Goal: Information Seeking & Learning: Learn about a topic

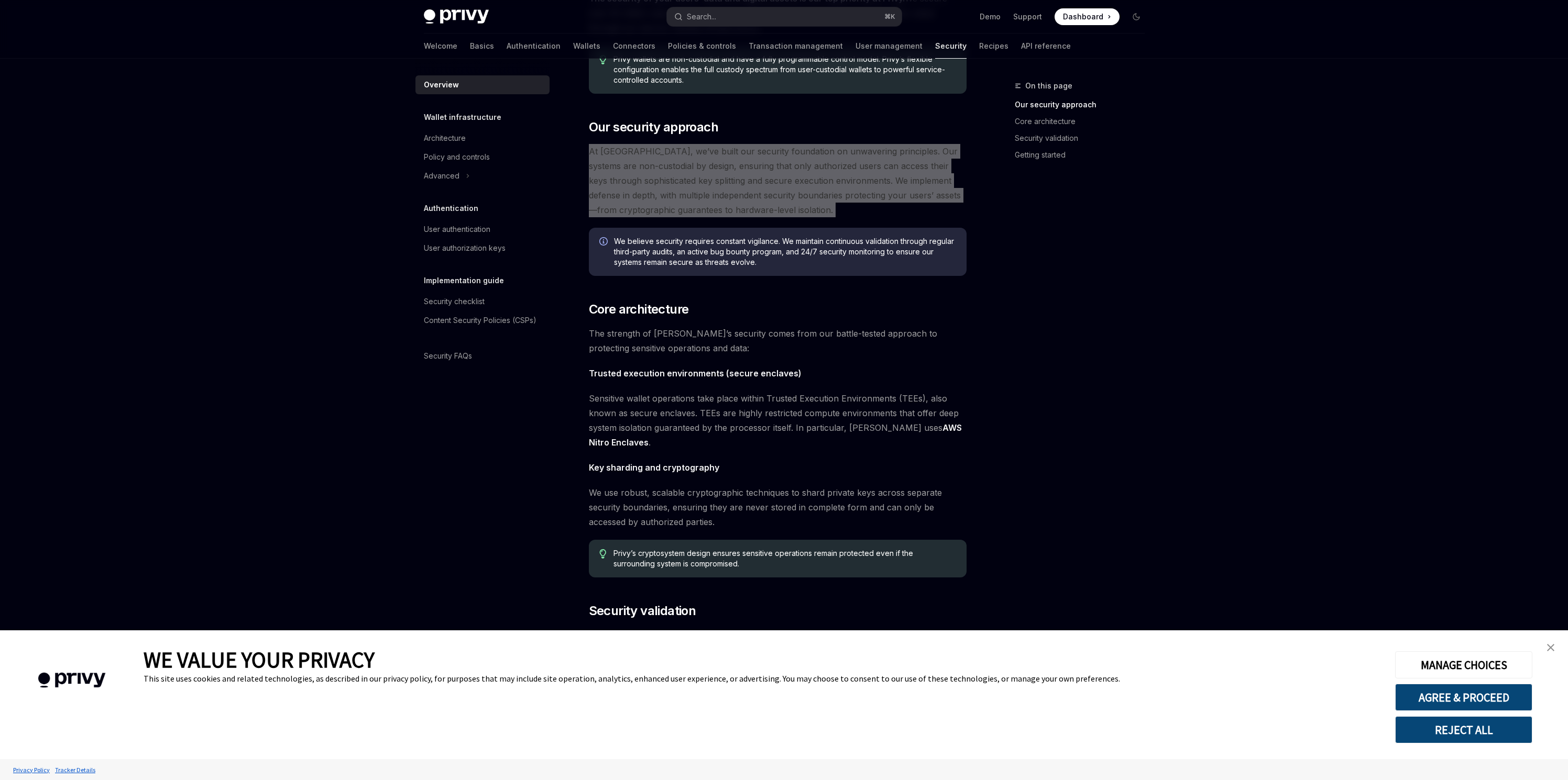
scroll to position [251, 0]
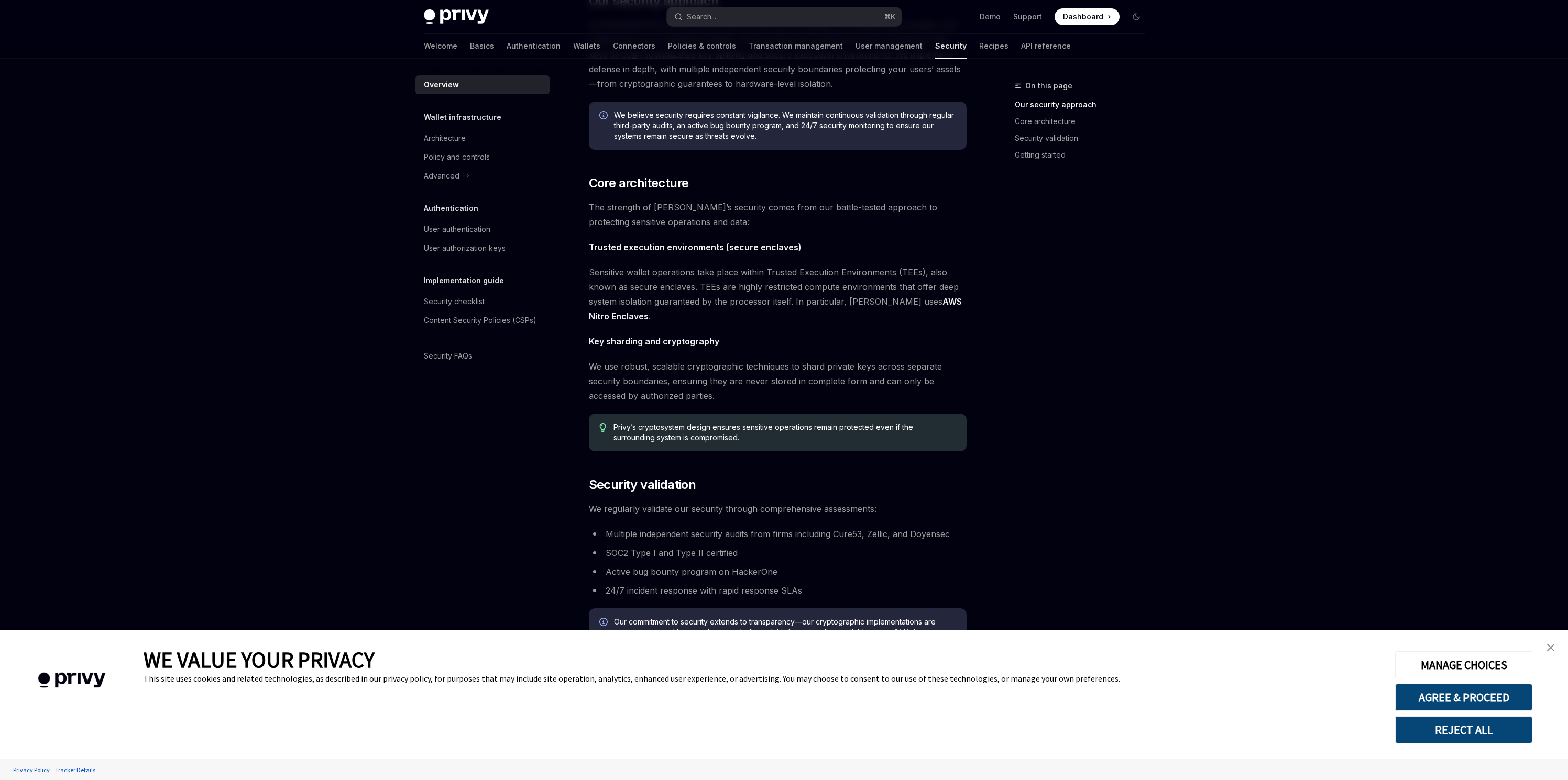
click at [716, 524] on div "The security of your users’ data and digital assets is our top priority at Priv…" at bounding box center [777, 332] width 378 height 934
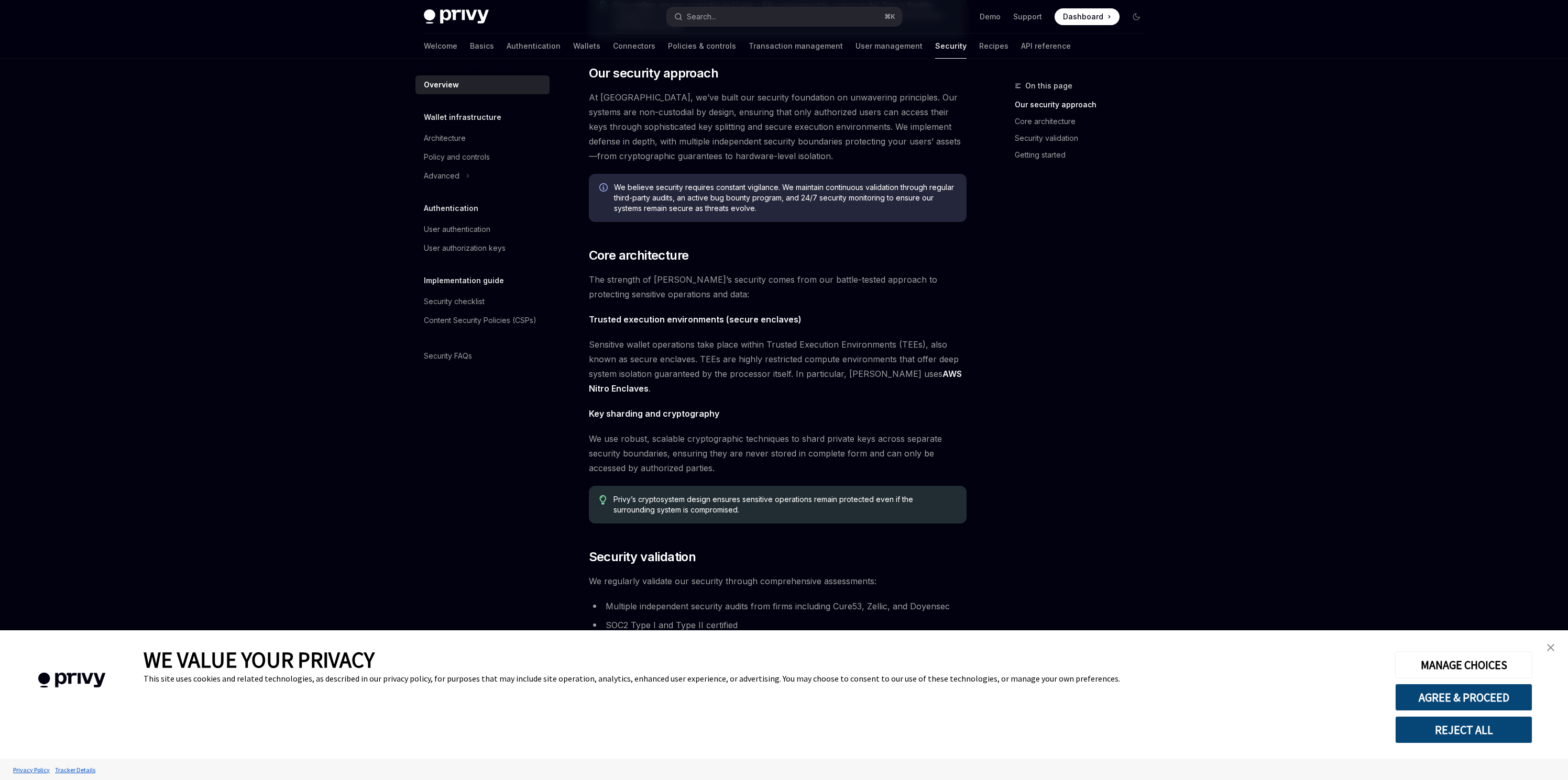
scroll to position [168, 0]
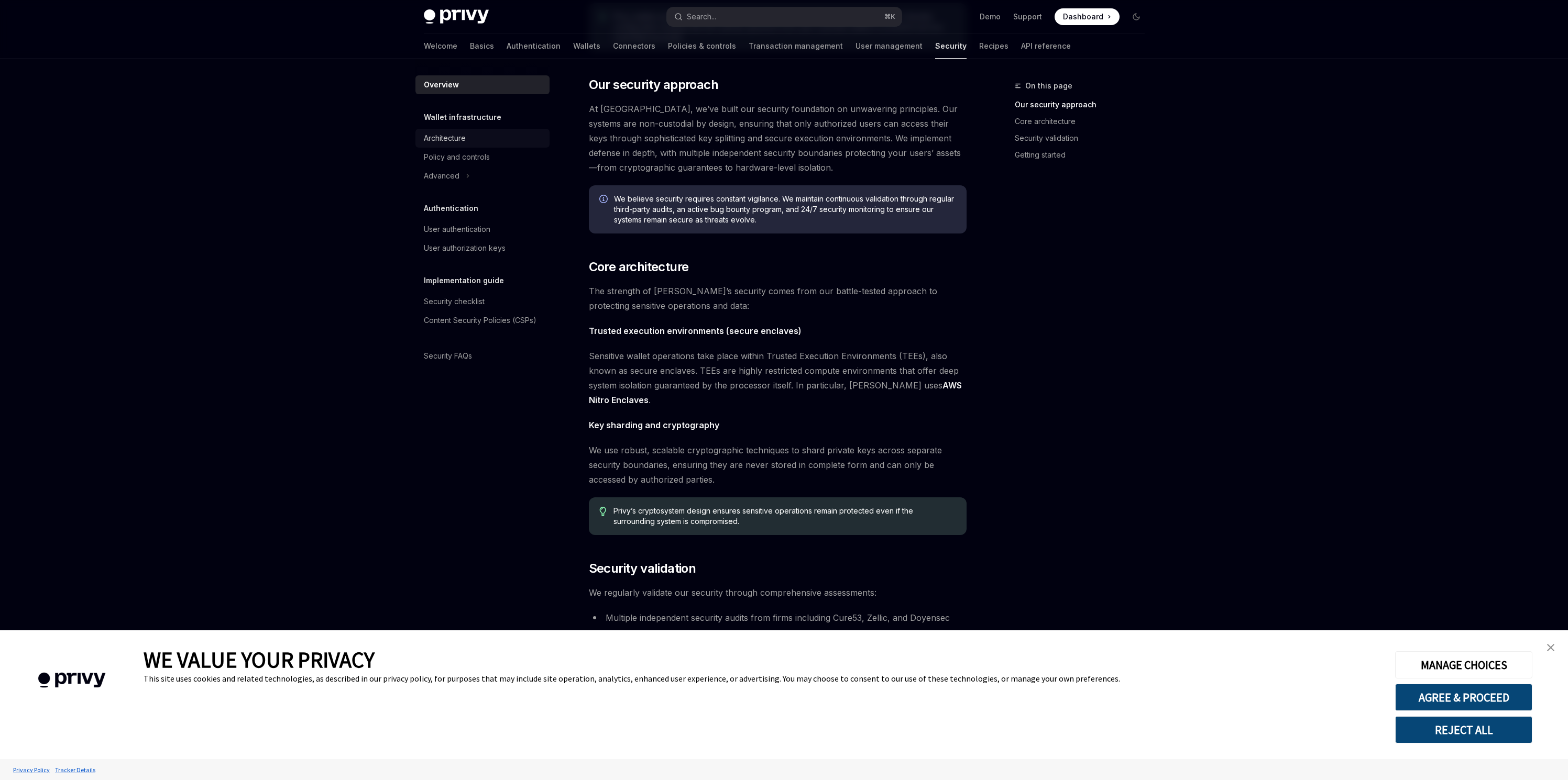
click at [465, 143] on div "Architecture" at bounding box center [445, 138] width 42 height 12
type textarea "*"
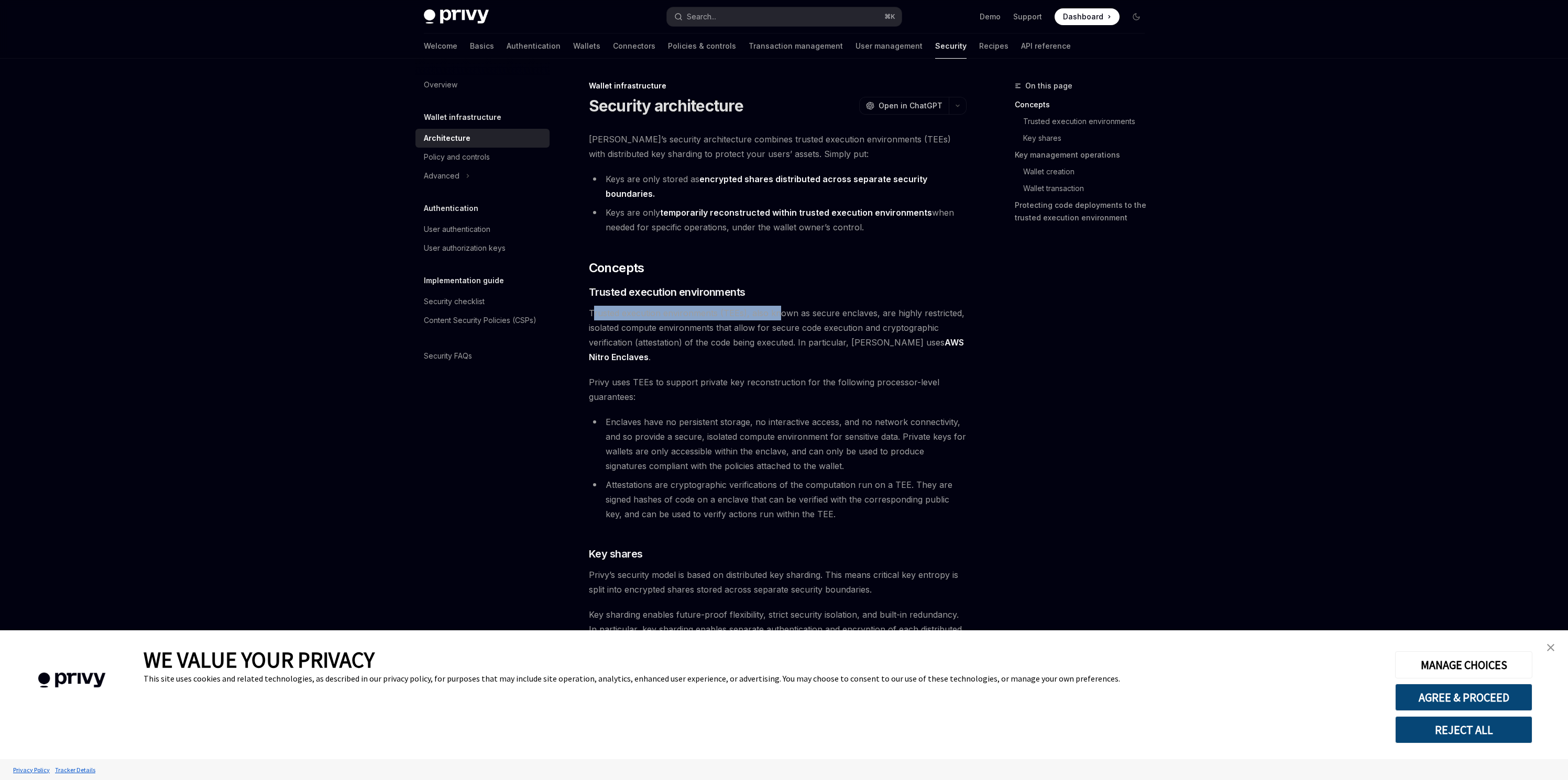
drag, startPoint x: 593, startPoint y: 318, endPoint x: 778, endPoint y: 314, distance: 185.0
click at [778, 314] on span "Trusted execution environments (TEEs), also known as secure enclaves, are highl…" at bounding box center [777, 335] width 378 height 59
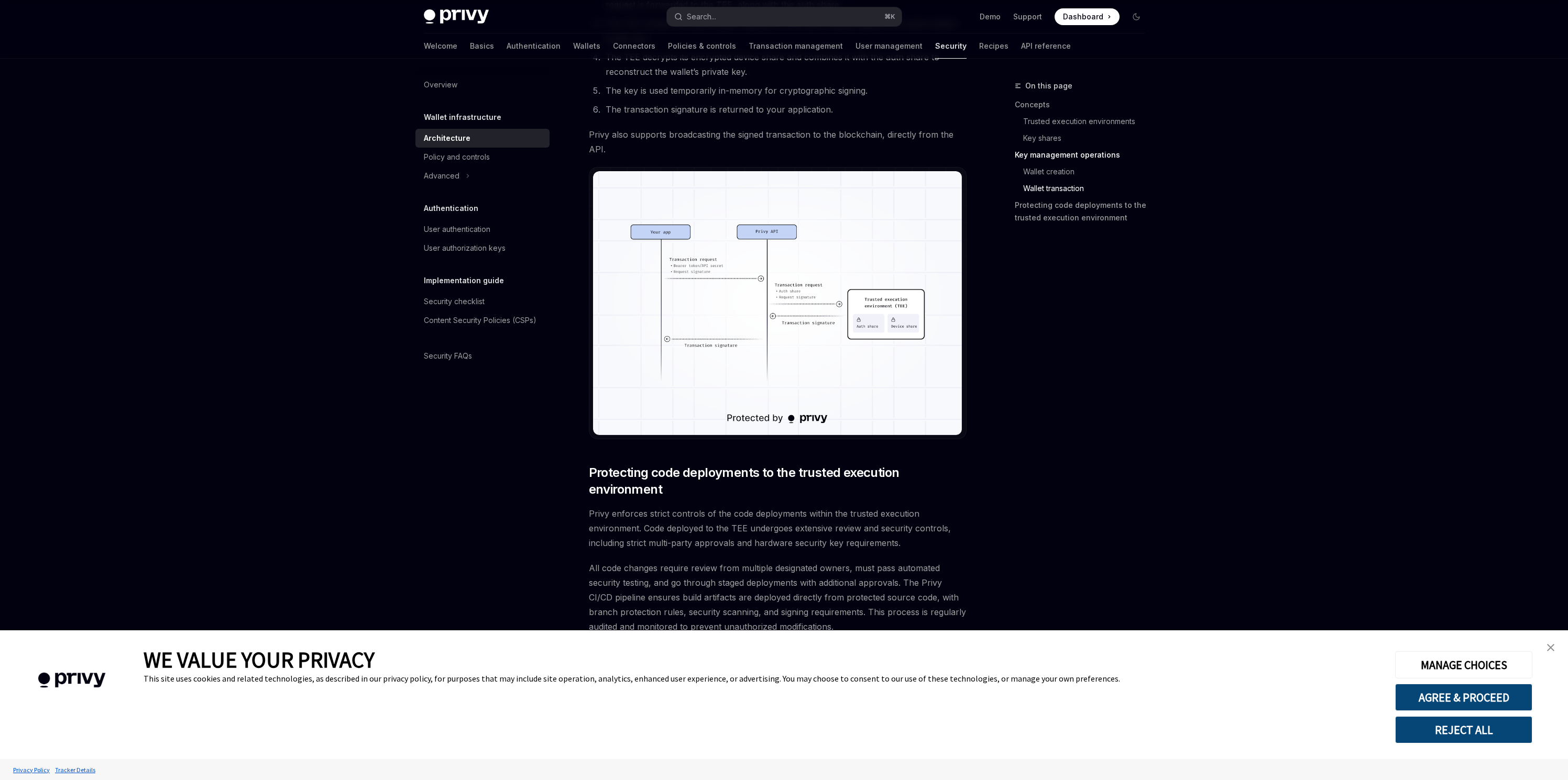
scroll to position [1787, 0]
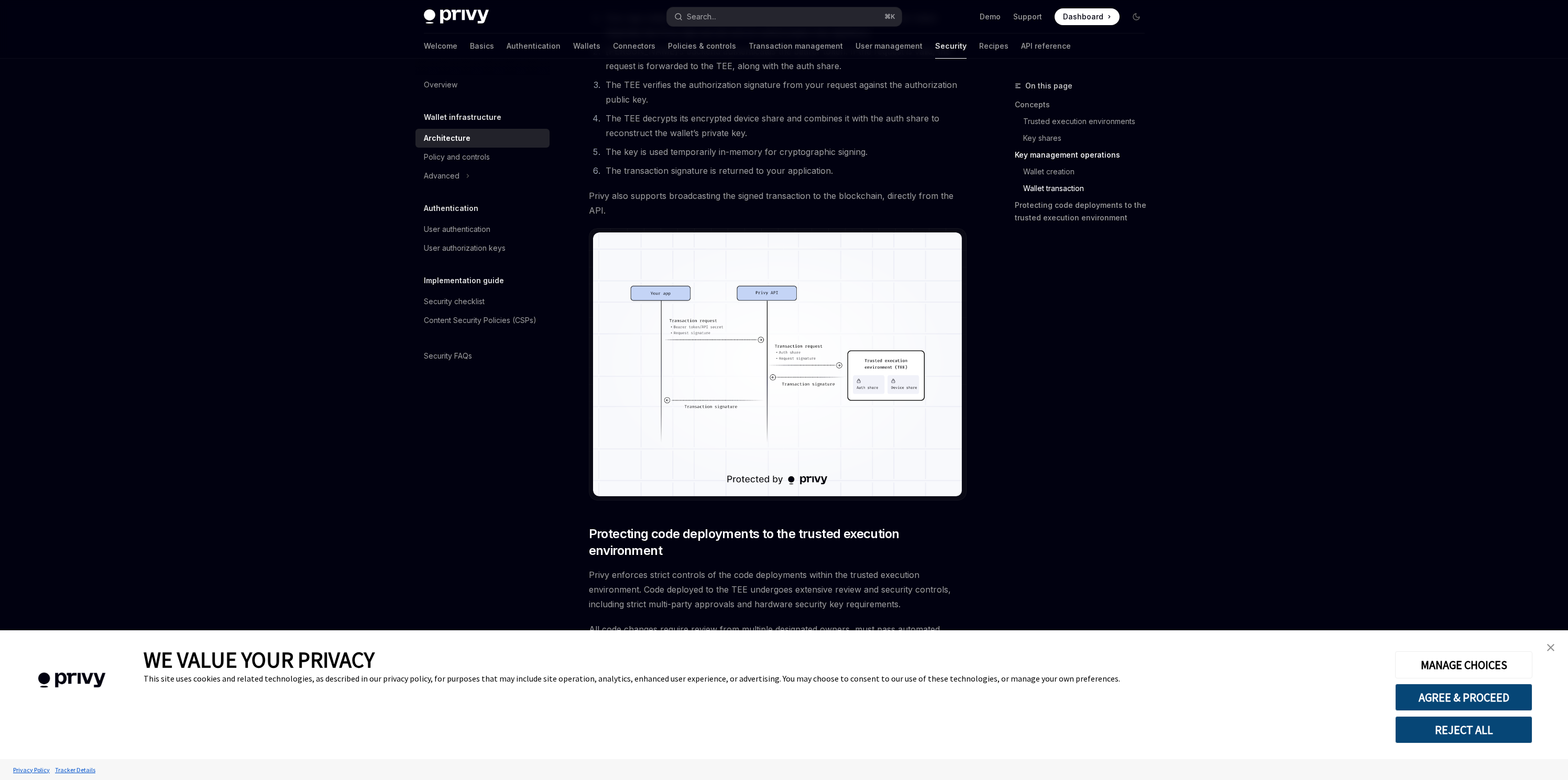
click at [774, 312] on img at bounding box center [777, 363] width 369 height 263
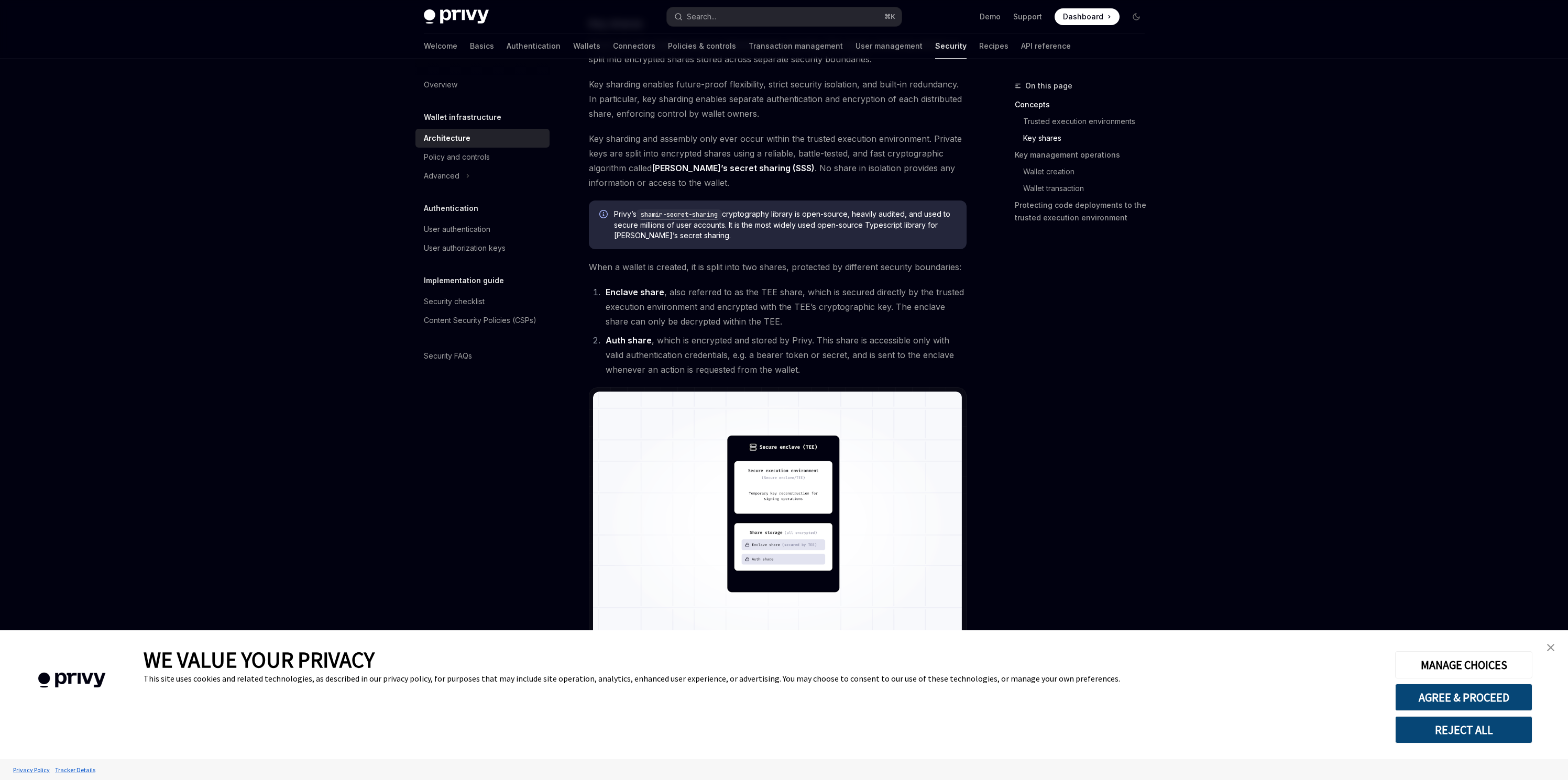
scroll to position [475, 0]
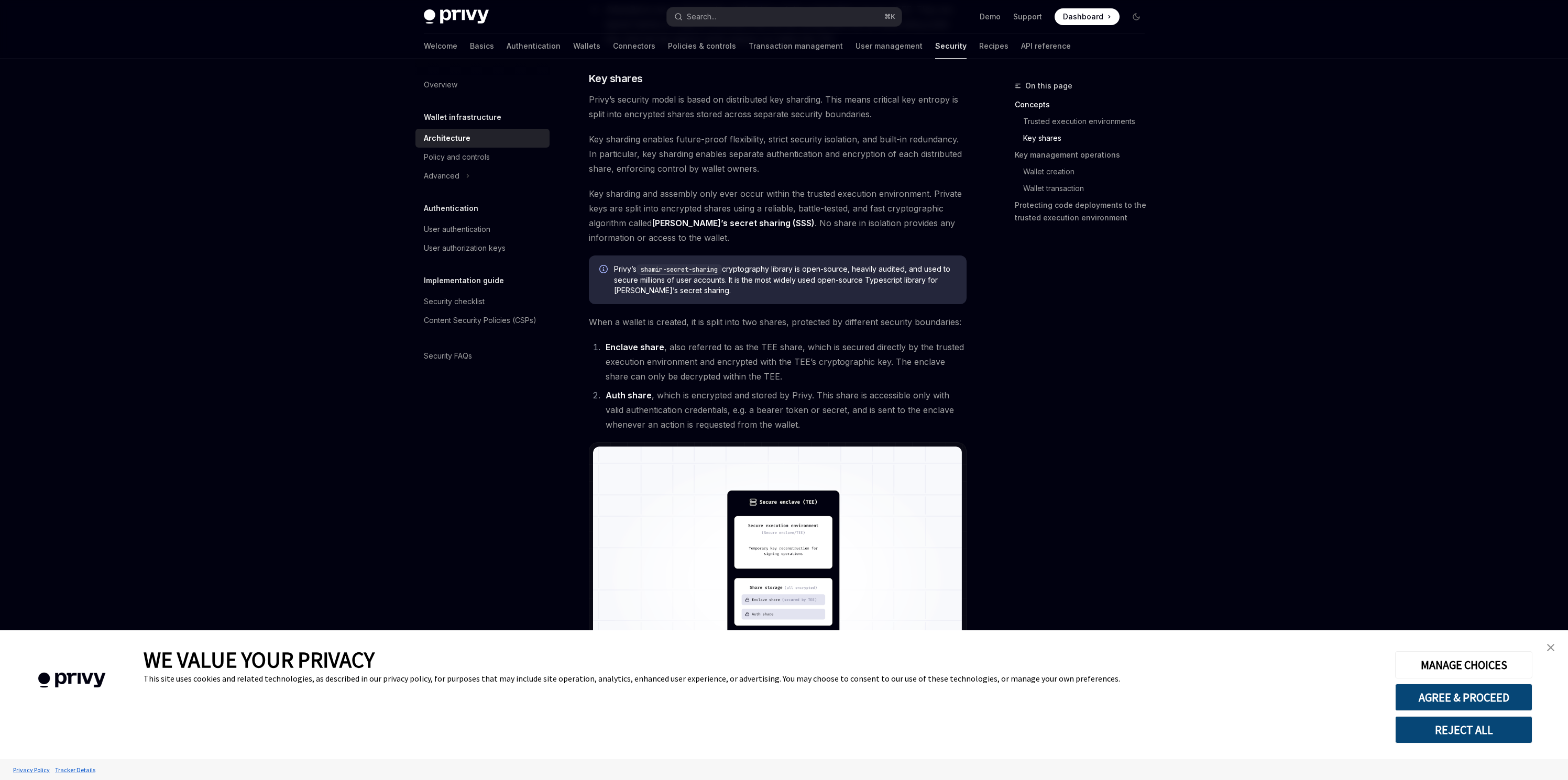
click at [592, 349] on ol "Enclave share , also referred to as the TEE share, which is secured directly by…" at bounding box center [777, 386] width 378 height 92
drag, startPoint x: 593, startPoint y: 323, endPoint x: 923, endPoint y: 329, distance: 330.1
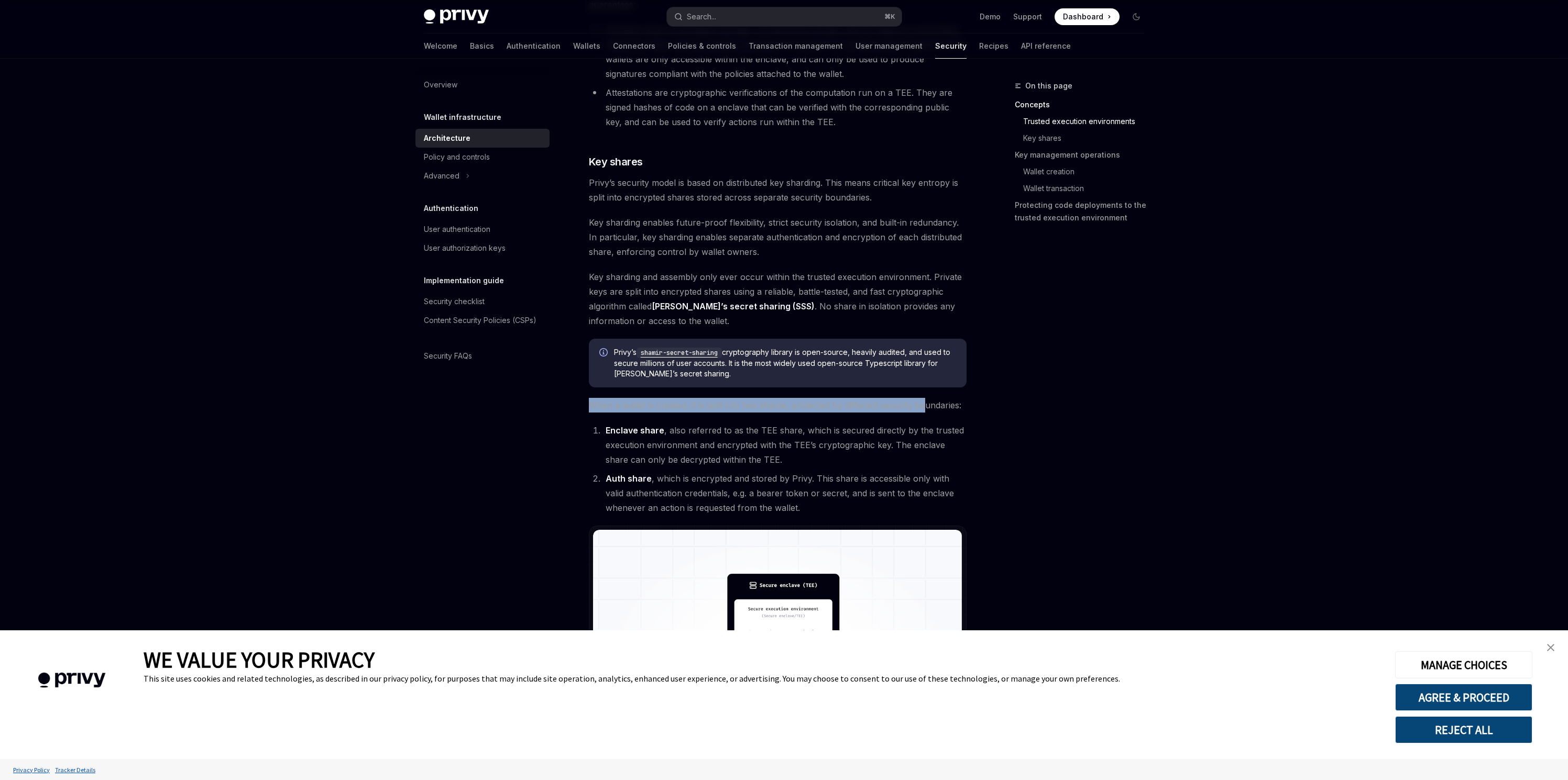
scroll to position [392, 0]
click at [854, 406] on span "When a wallet is created, it is split into two shares, protected by different s…" at bounding box center [777, 406] width 378 height 15
click at [780, 407] on span "When a wallet is created, it is split into two shares, protected by different s…" at bounding box center [777, 406] width 378 height 15
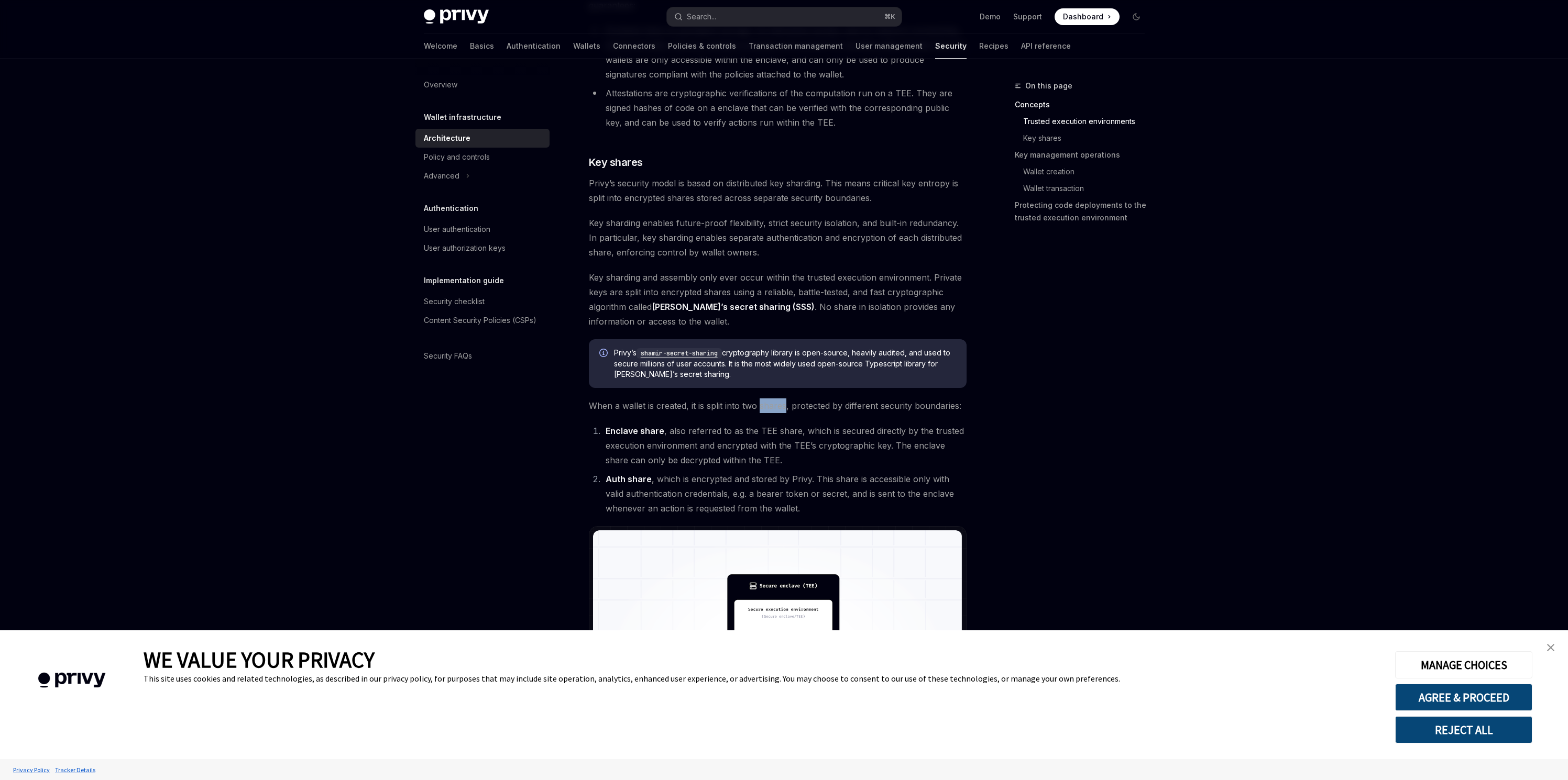
click at [780, 407] on span "When a wallet is created, it is split into two shares, protected by different s…" at bounding box center [777, 406] width 378 height 15
click at [771, 407] on span "When a wallet is created, it is split into two shares, protected by different s…" at bounding box center [777, 406] width 378 height 15
click at [626, 431] on strong "Enclave share" at bounding box center [635, 431] width 59 height 11
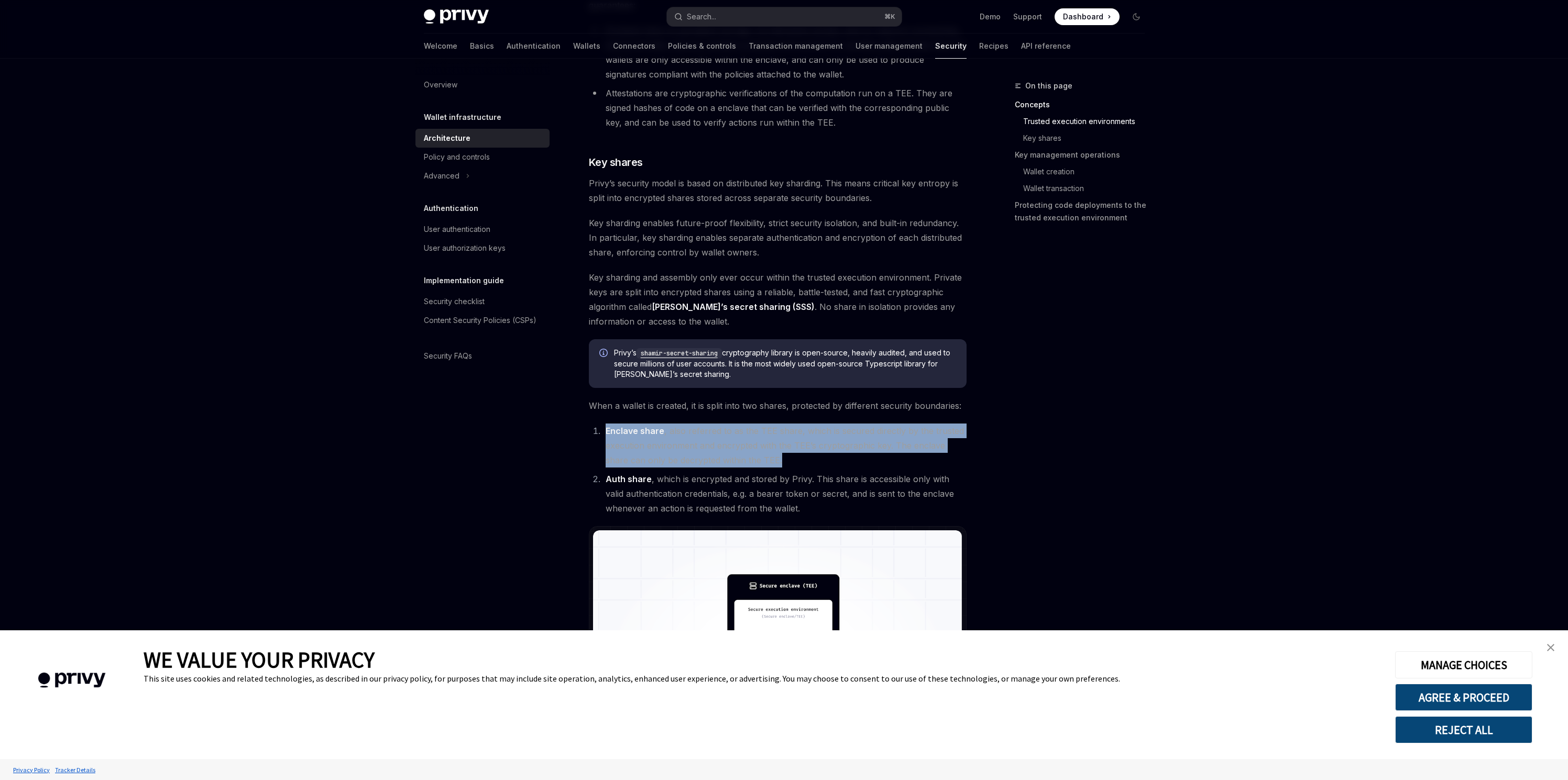
click at [626, 431] on strong "Enclave share" at bounding box center [635, 431] width 59 height 11
click at [724, 434] on li "Enclave share , also referred to as the TEE share, which is secured directly by…" at bounding box center [784, 446] width 364 height 44
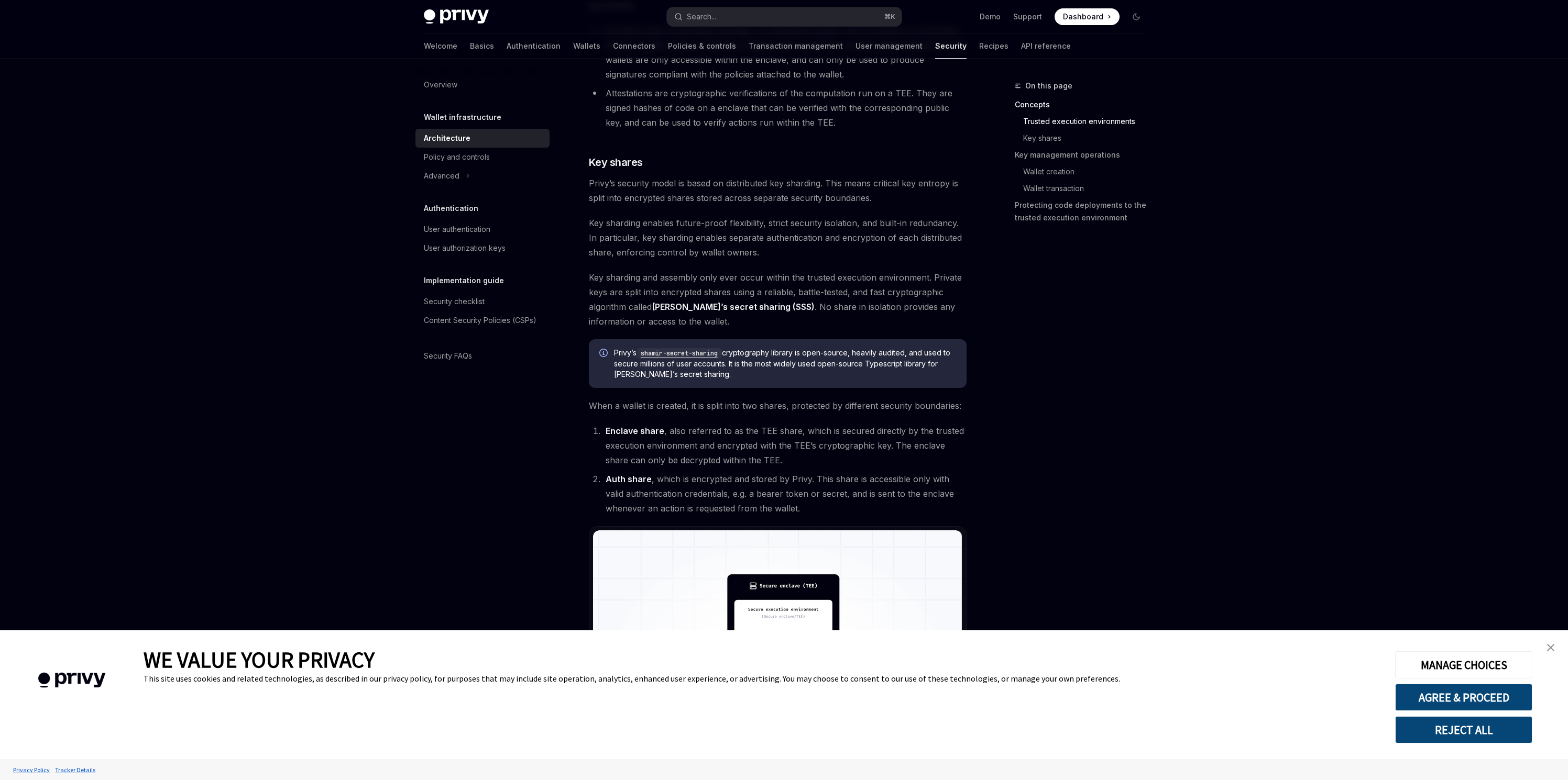
click at [777, 434] on li "Enclave share , also referred to as the TEE share, which is secured directly by…" at bounding box center [784, 446] width 364 height 44
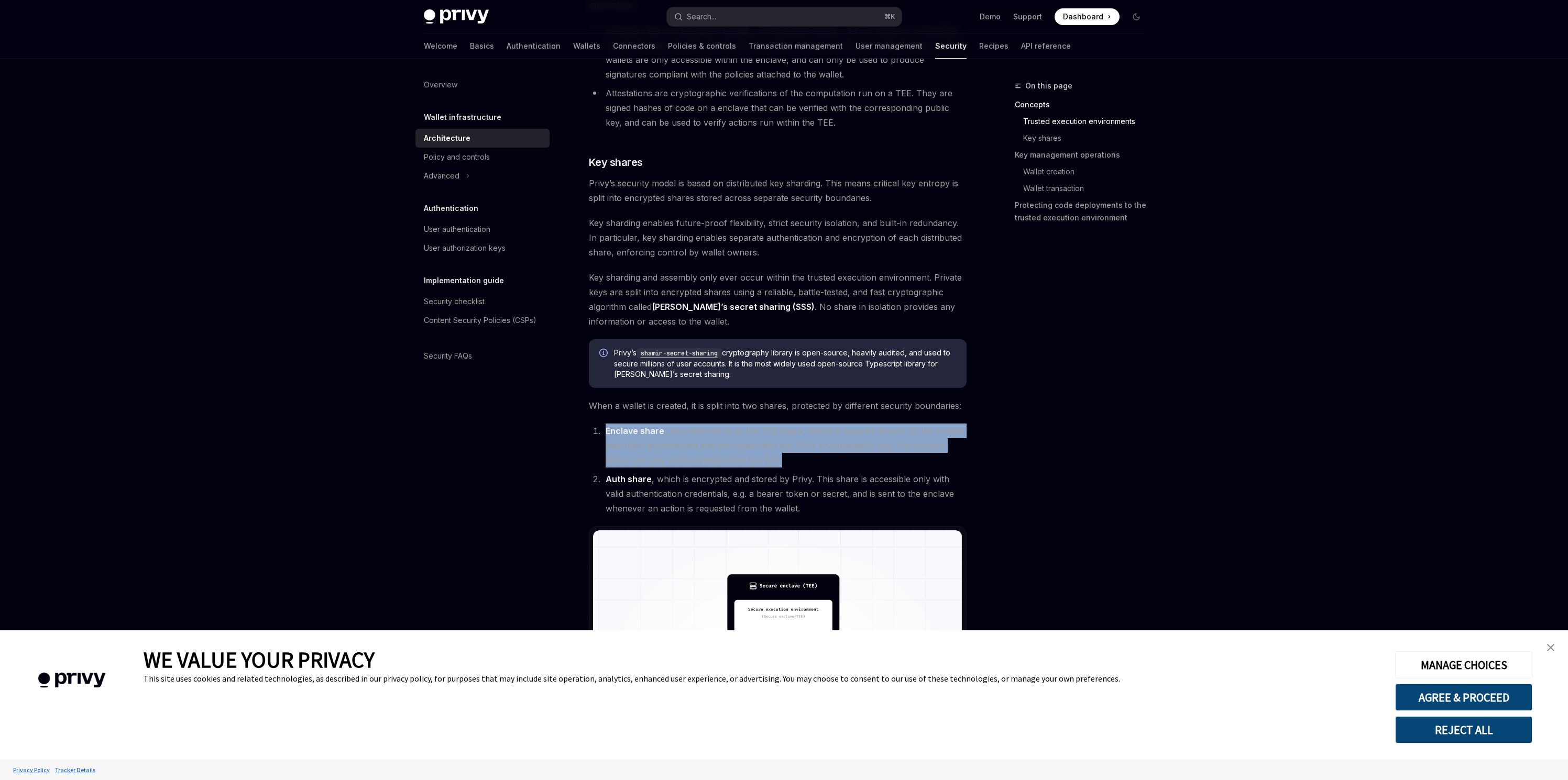
click at [777, 434] on li "Enclave share , also referred to as the TEE share, which is secured directly by…" at bounding box center [784, 446] width 364 height 44
click at [760, 433] on li "Enclave share , also referred to as the TEE share, which is secured directly by…" at bounding box center [784, 446] width 364 height 44
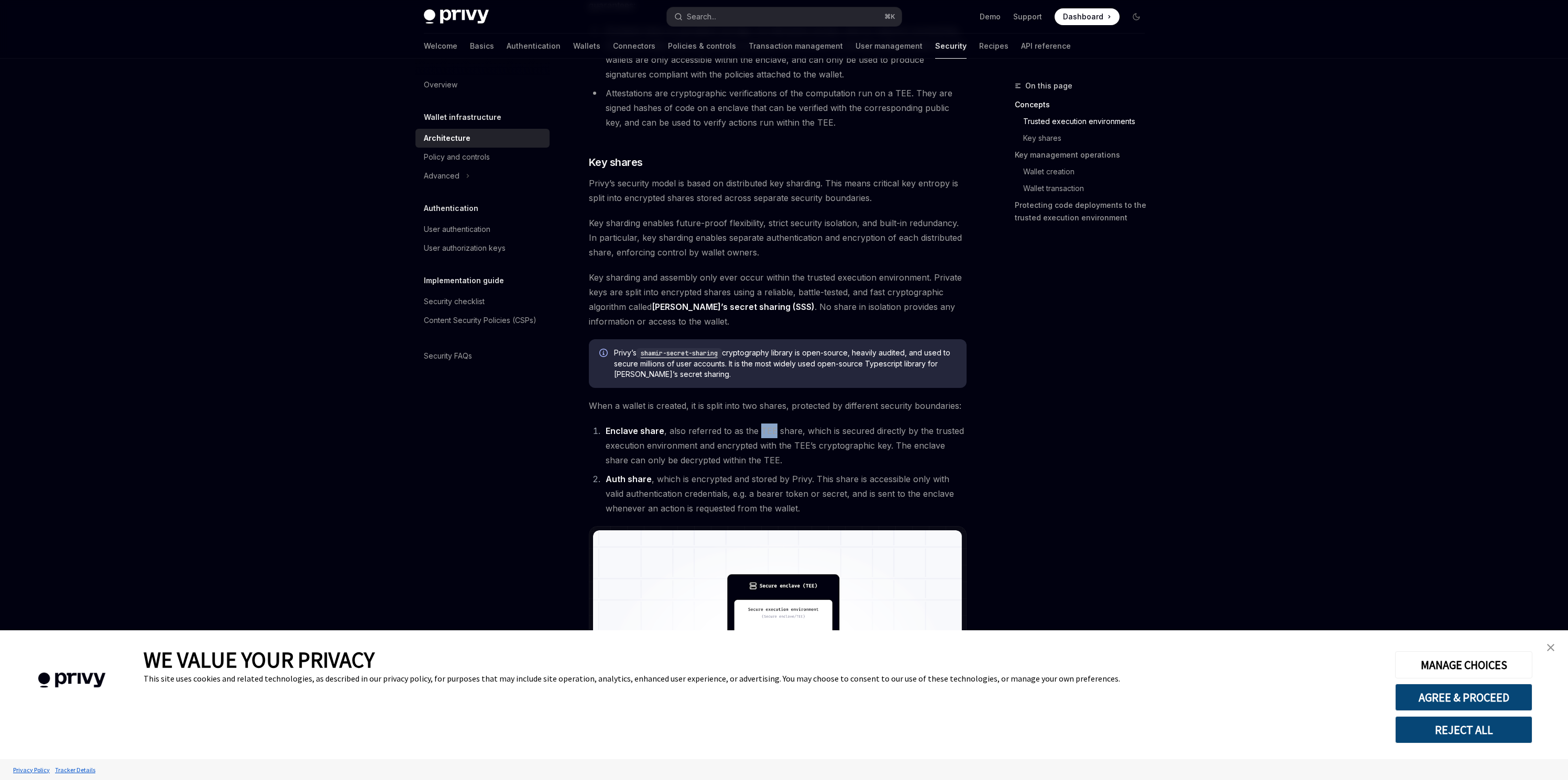
click at [760, 433] on li "Enclave share , also referred to as the TEE share, which is secured directly by…" at bounding box center [784, 446] width 364 height 44
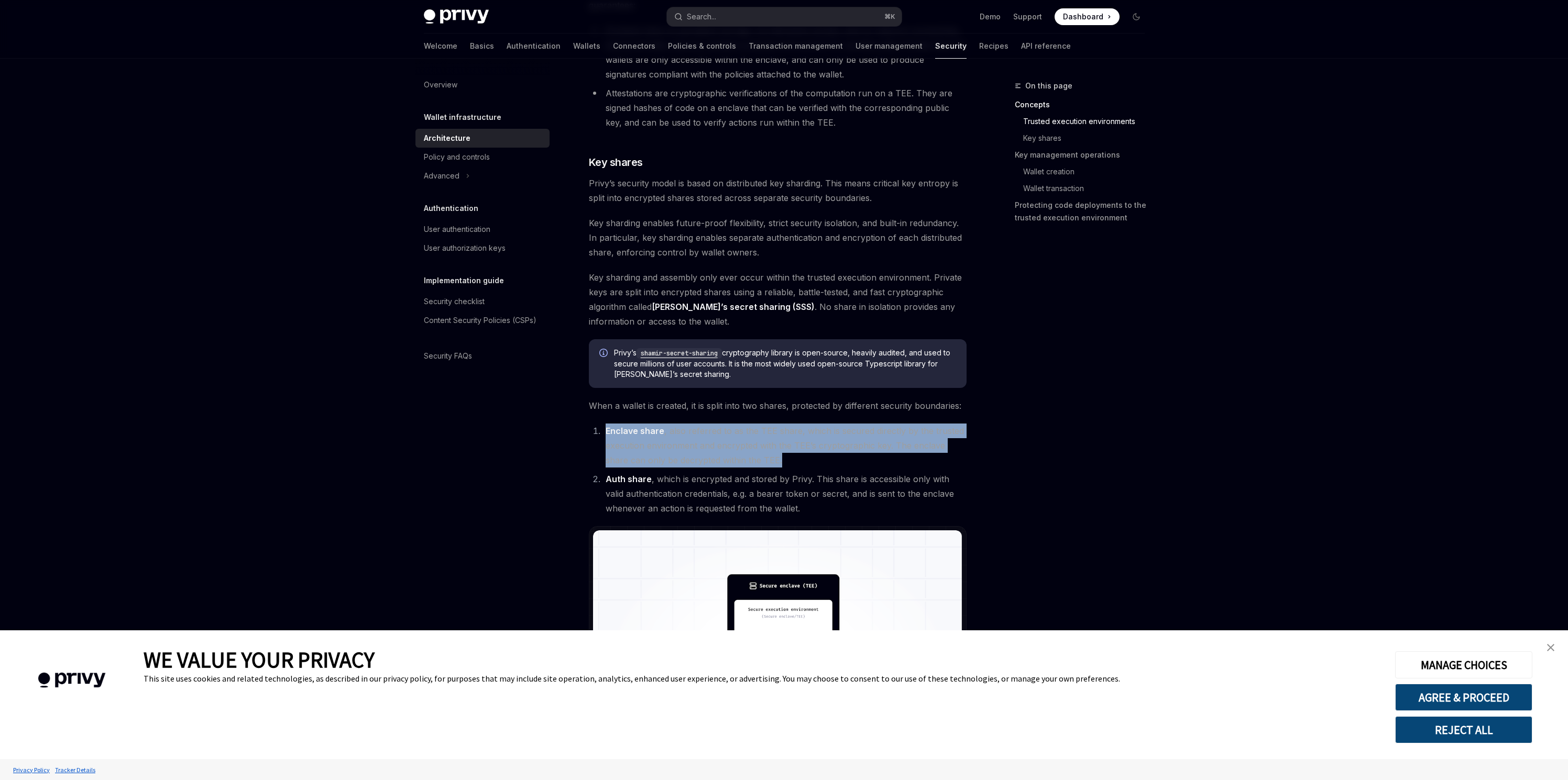
click at [760, 433] on li "Enclave share , also referred to as the TEE share, which is secured directly by…" at bounding box center [784, 446] width 364 height 44
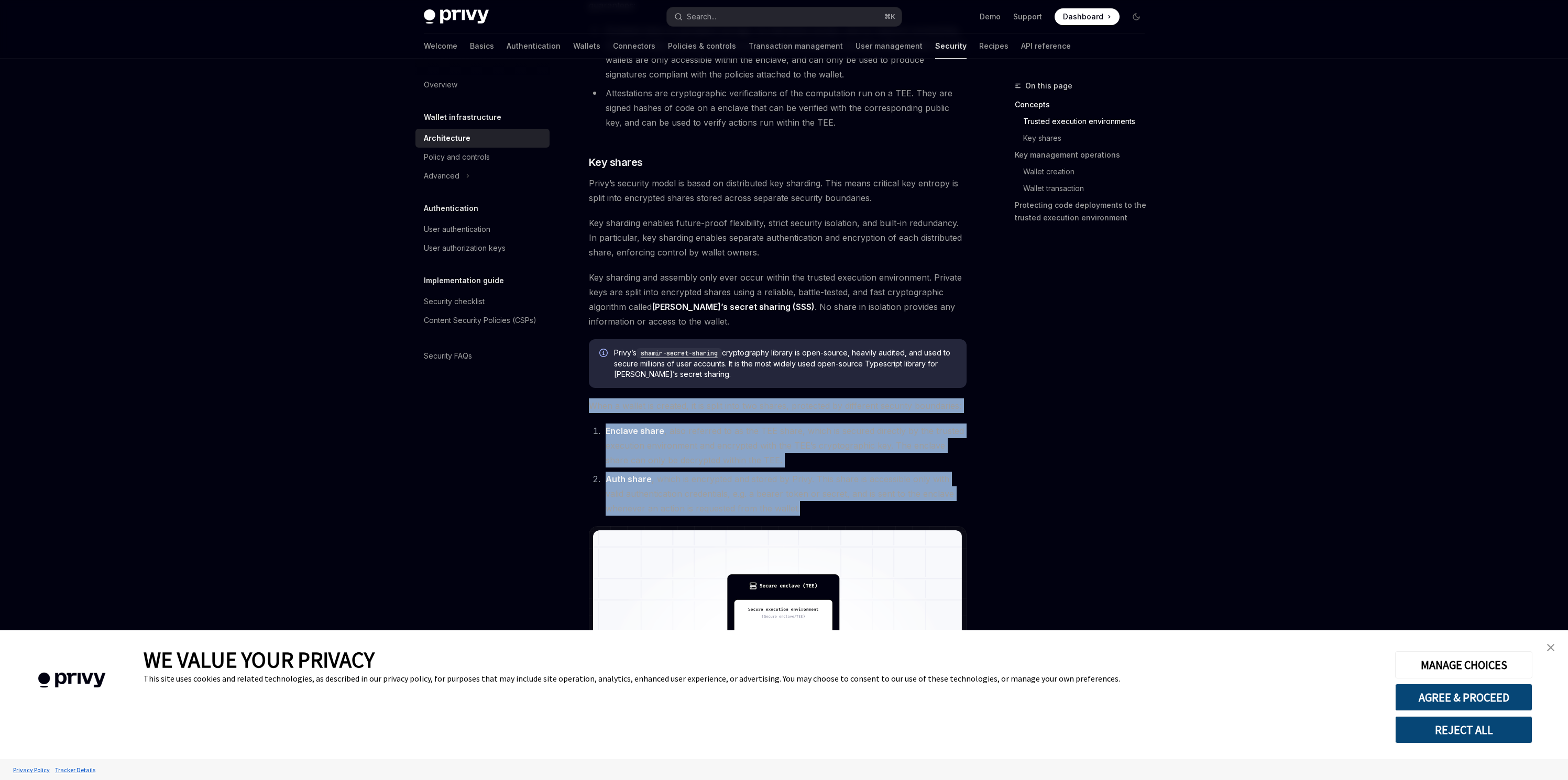
drag, startPoint x: 809, startPoint y: 508, endPoint x: 583, endPoint y: 401, distance: 250.0
copy div "When a wallet is created, it is split into two shares, protected by different s…"
click at [702, 353] on code "shamir-secret-sharing" at bounding box center [679, 353] width 85 height 11
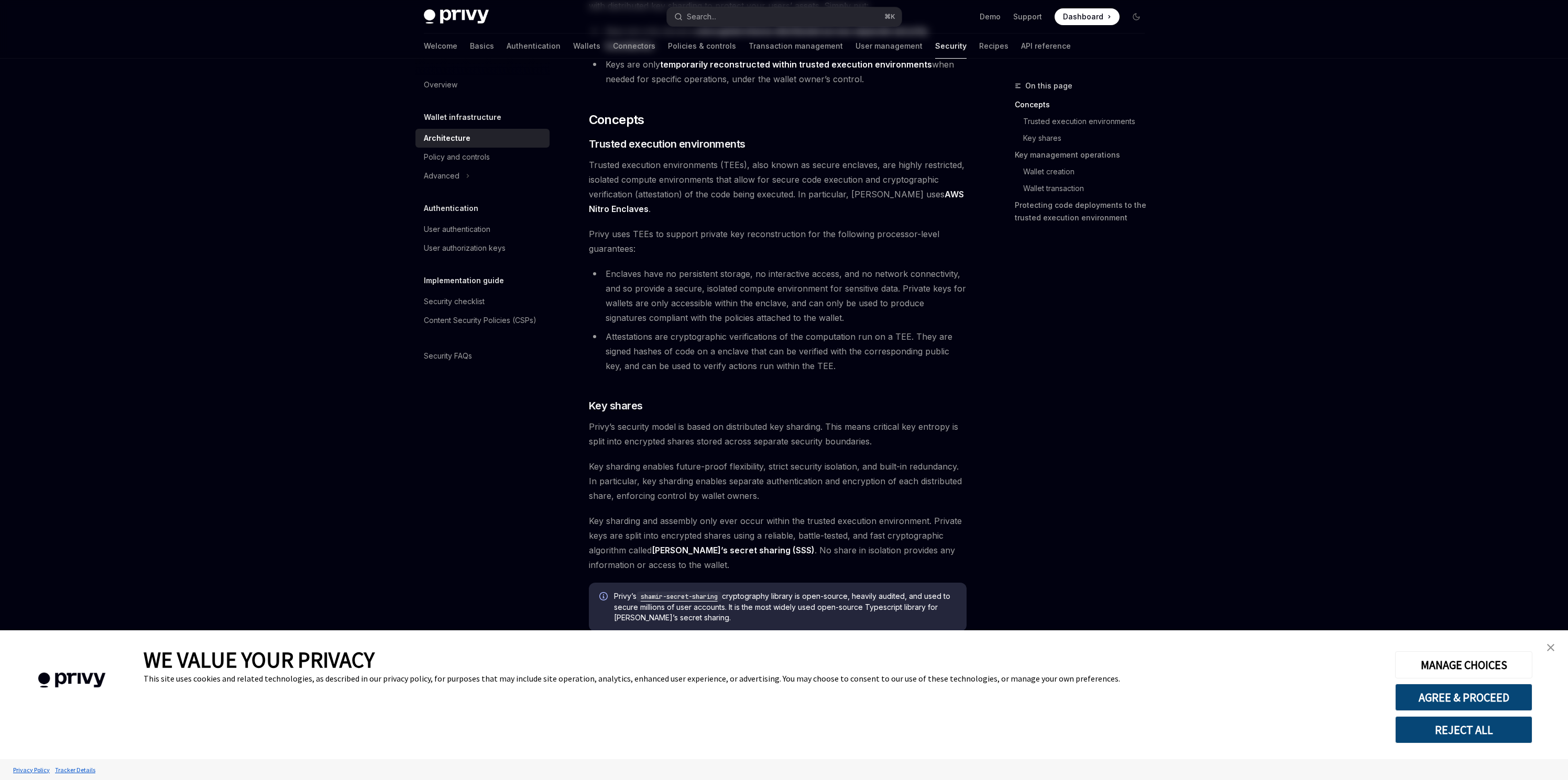
scroll to position [0, 0]
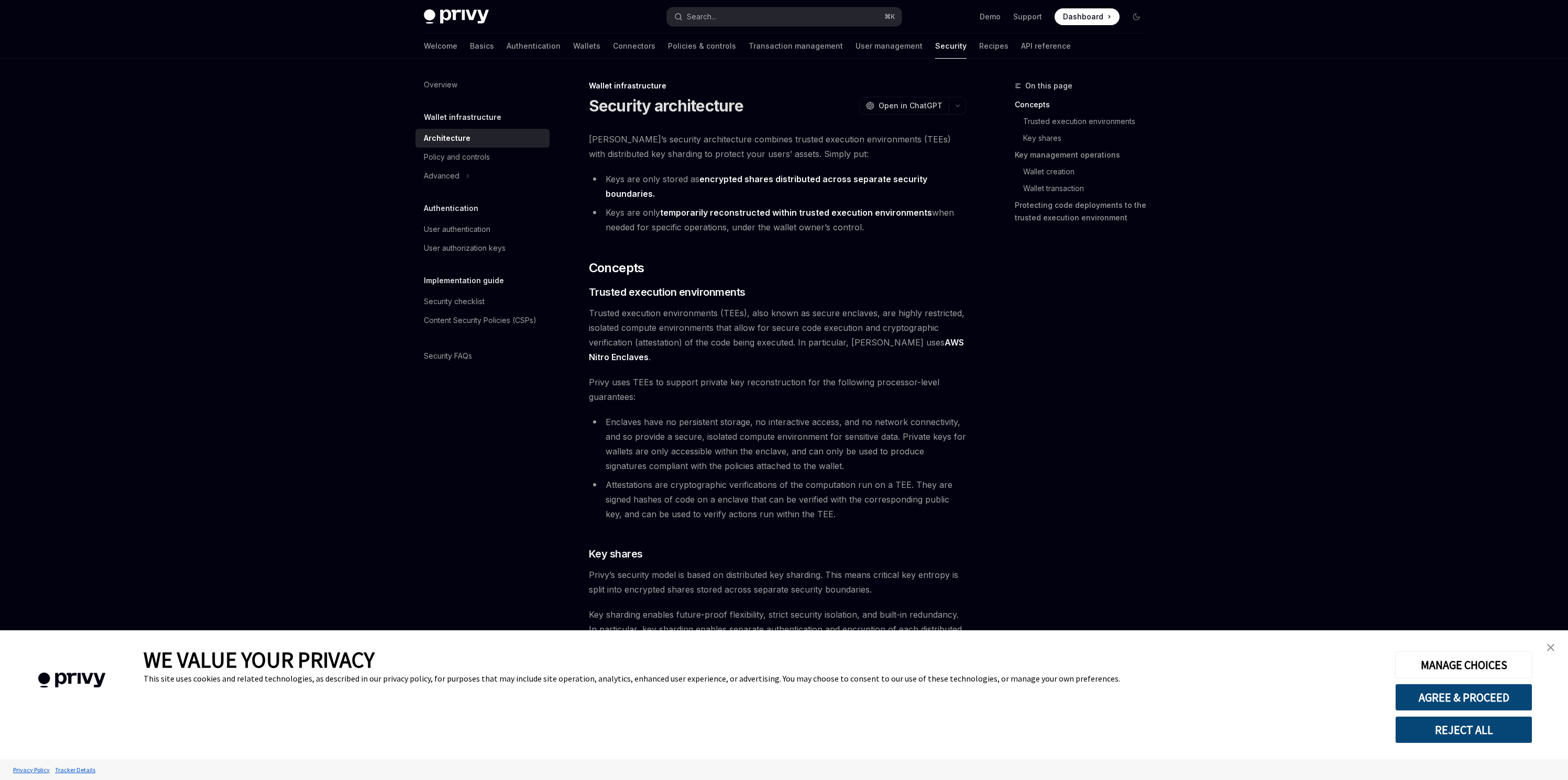
click at [849, 352] on span "Trusted execution environments (TEEs), also known as secure enclaves, are highl…" at bounding box center [777, 335] width 378 height 59
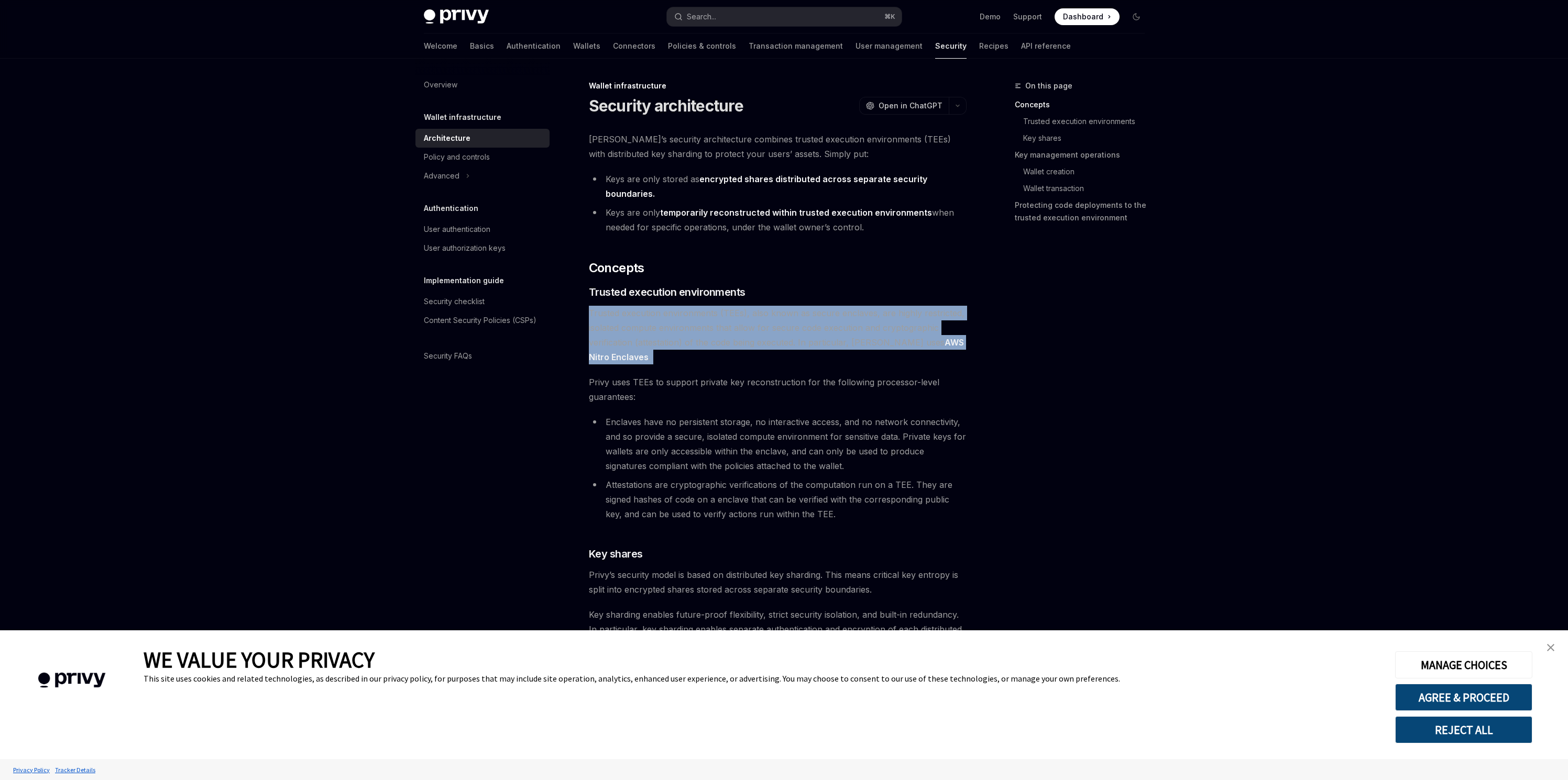
drag, startPoint x: 593, startPoint y: 315, endPoint x: 747, endPoint y: 317, distance: 154.0
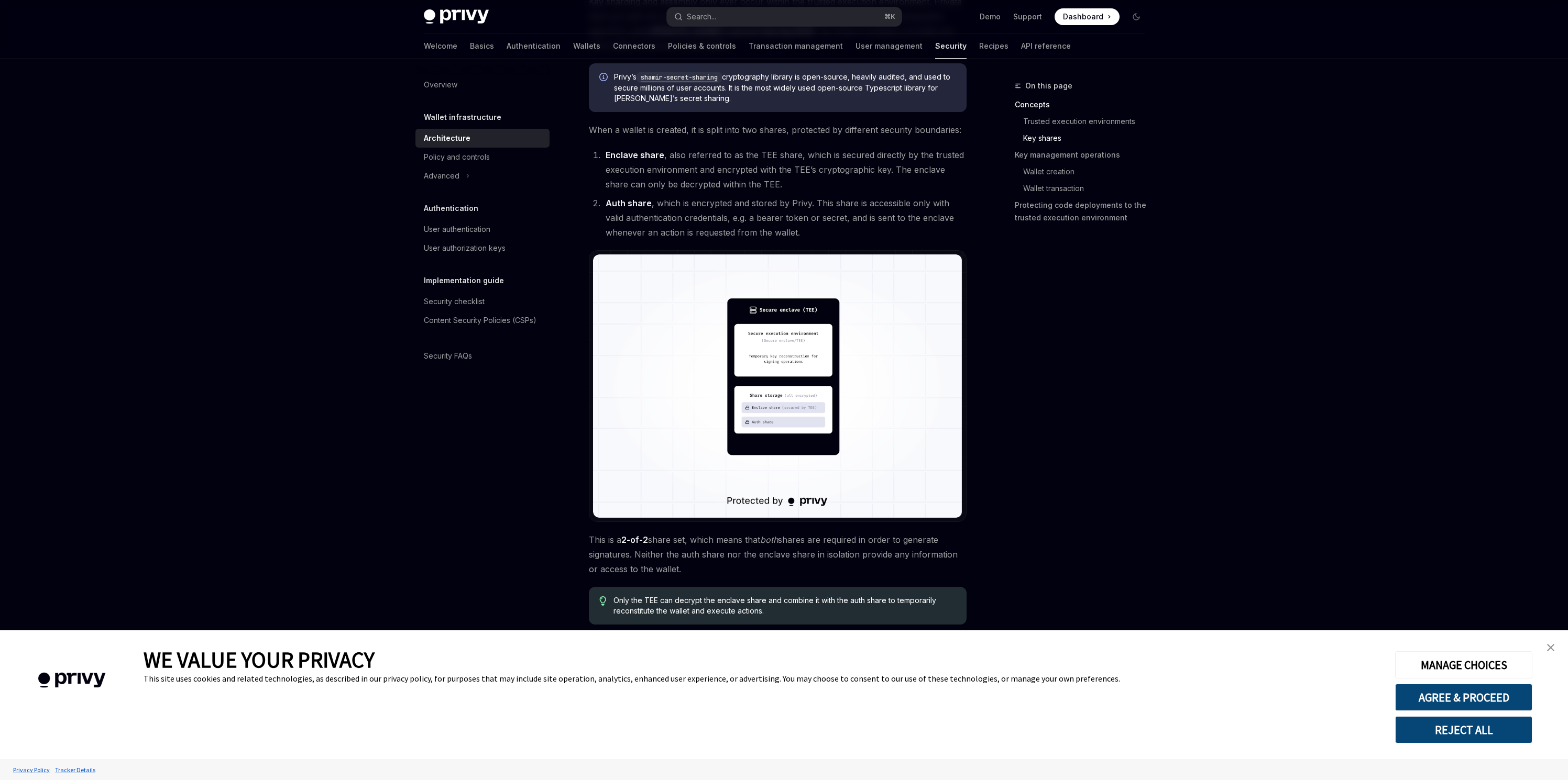
scroll to position [670, 0]
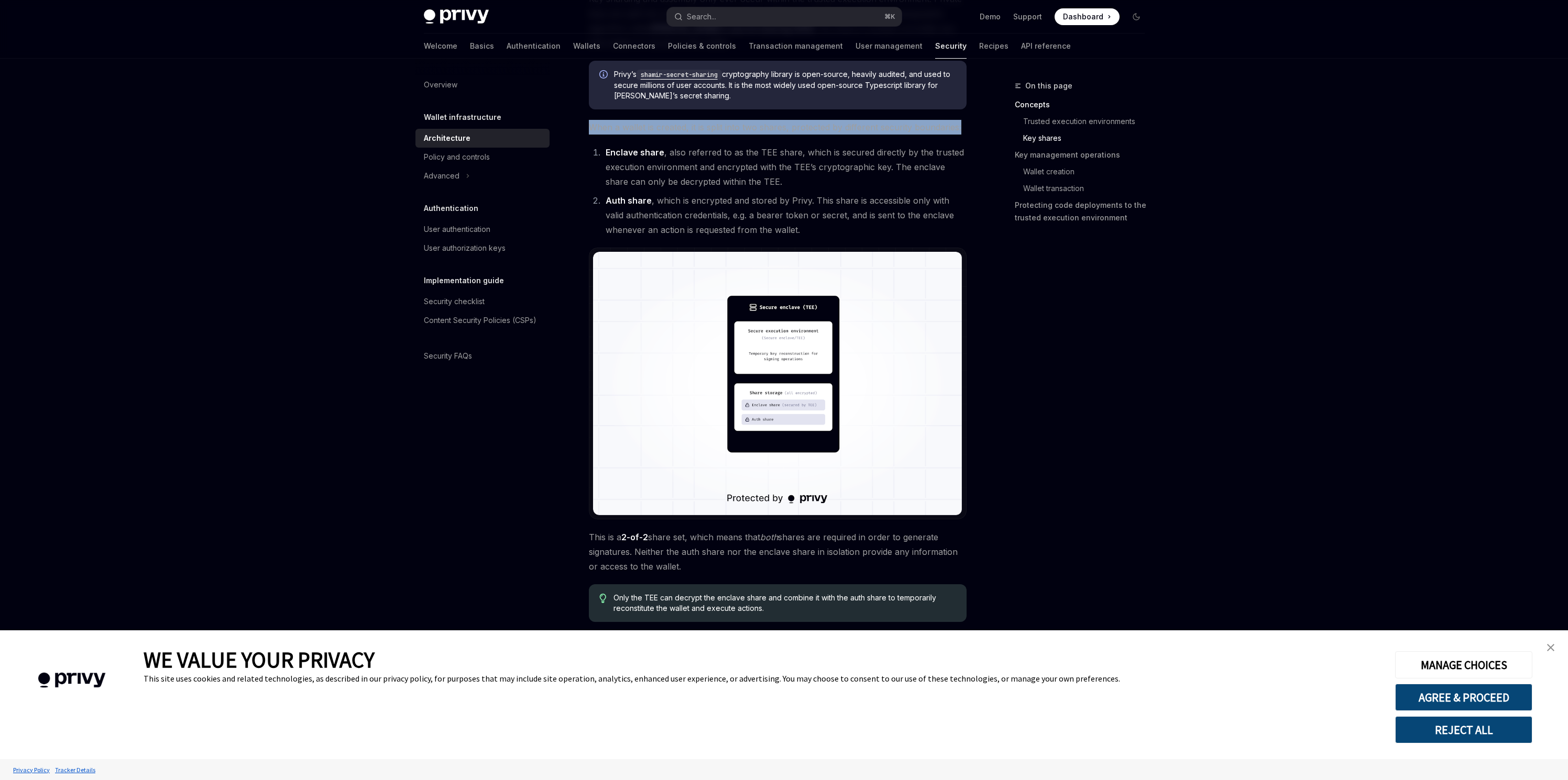
drag, startPoint x: 586, startPoint y: 128, endPoint x: 921, endPoint y: 135, distance: 335.1
click at [921, 135] on div "Wallet infrastructure Security architecture OpenAI Open in ChatGPT OpenAI Open …" at bounding box center [679, 695] width 579 height 2572
click at [686, 151] on li "Enclave share , also referred to as the TEE share, which is secured directly by…" at bounding box center [784, 167] width 364 height 44
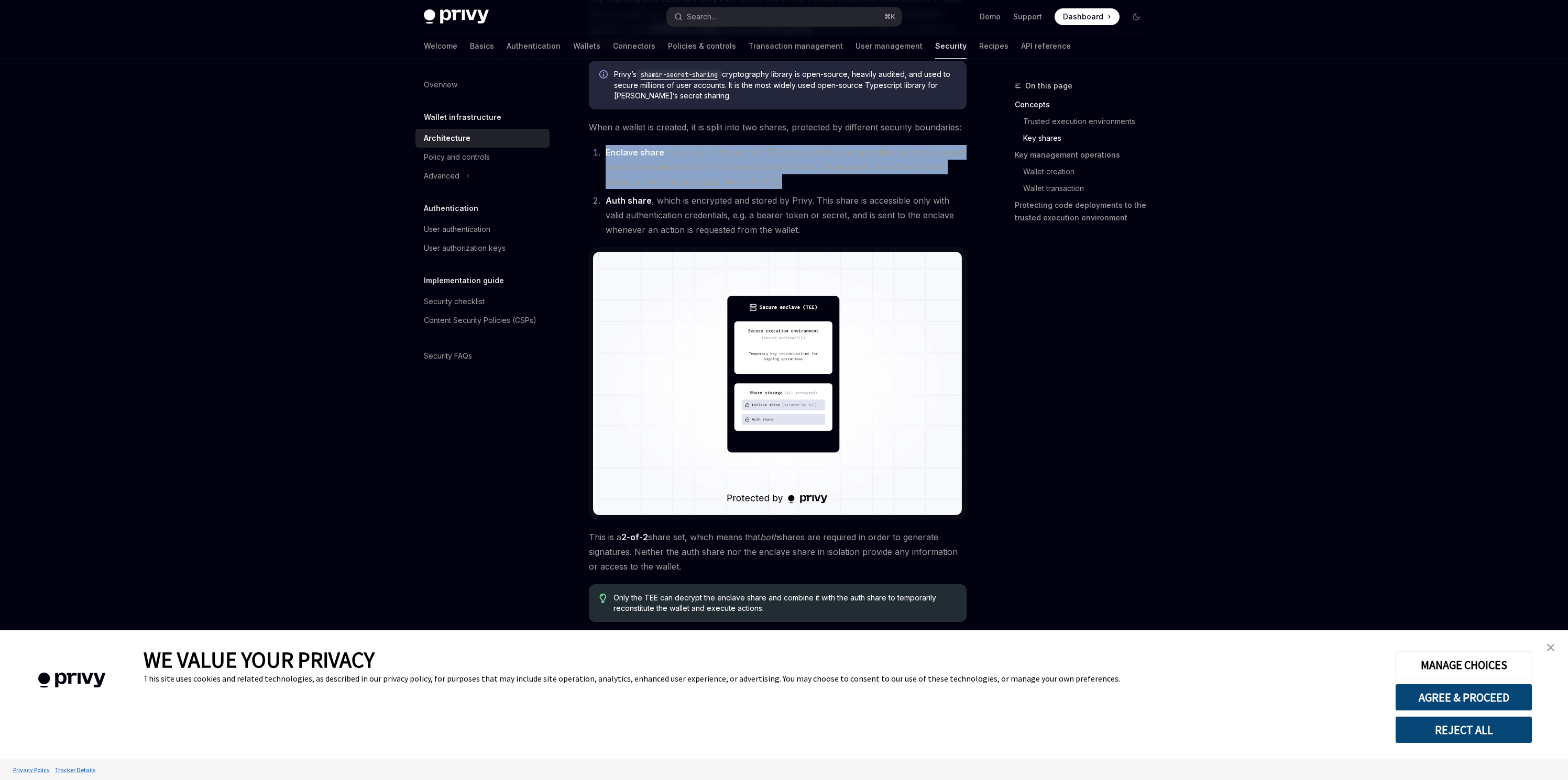
click at [686, 151] on li "Enclave share , also referred to as the TEE share, which is secured directly by…" at bounding box center [784, 167] width 364 height 44
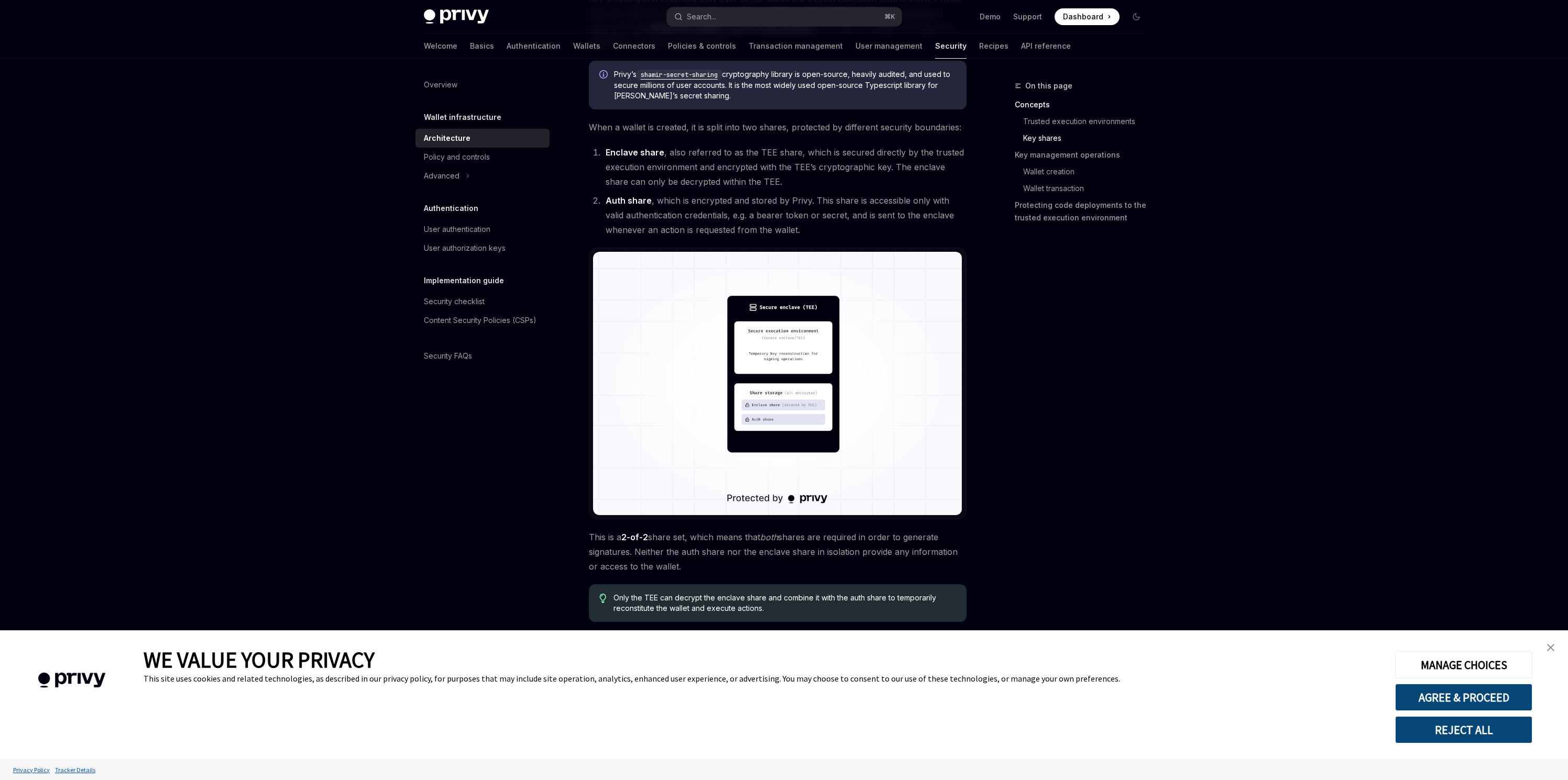
click at [781, 202] on li "Auth share , which is encrypted and stored by Privy. This share is accessible o…" at bounding box center [784, 215] width 364 height 44
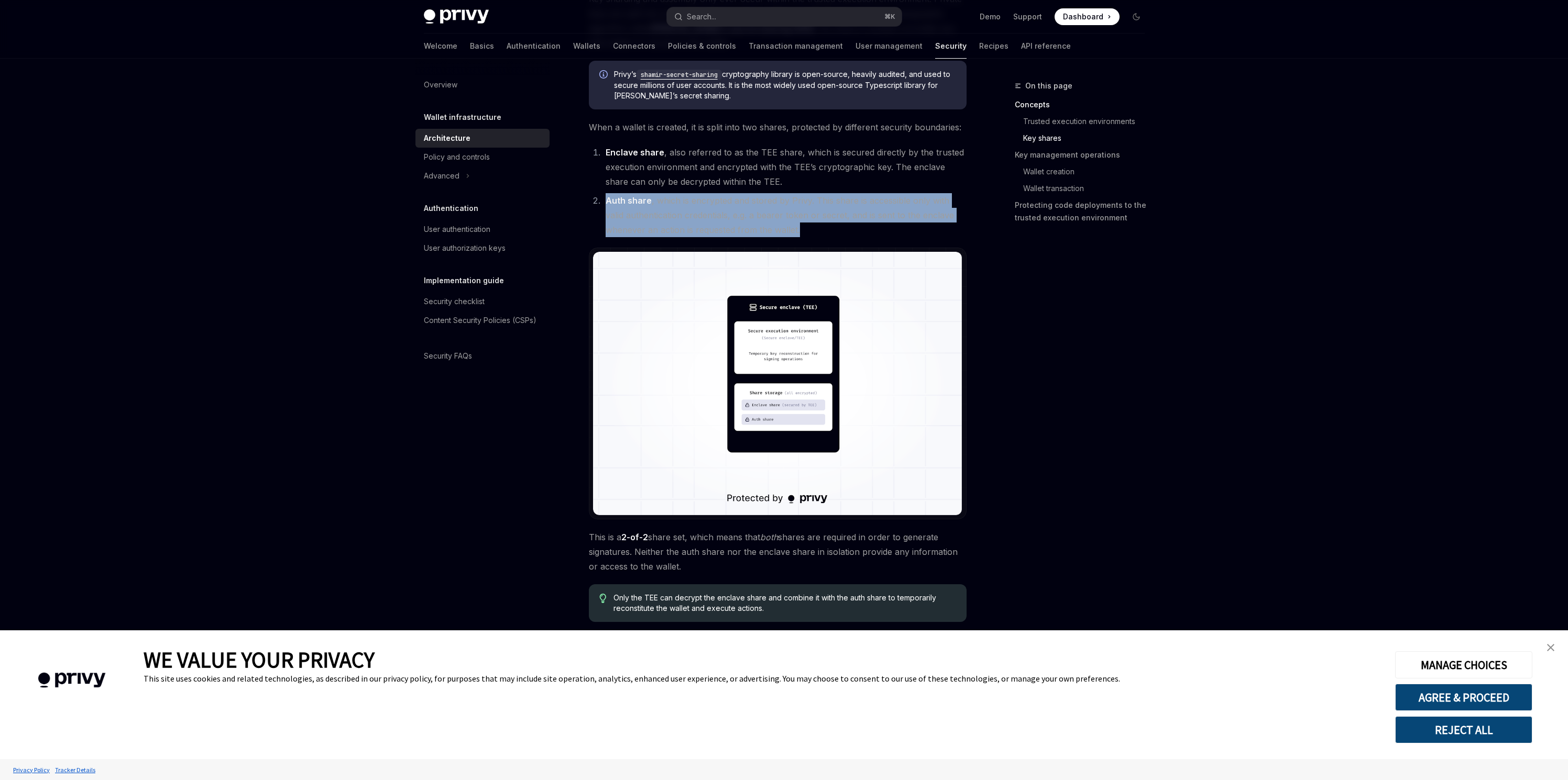
click at [781, 202] on li "Auth share , which is encrypted and stored by Privy. This share is accessible o…" at bounding box center [784, 215] width 364 height 44
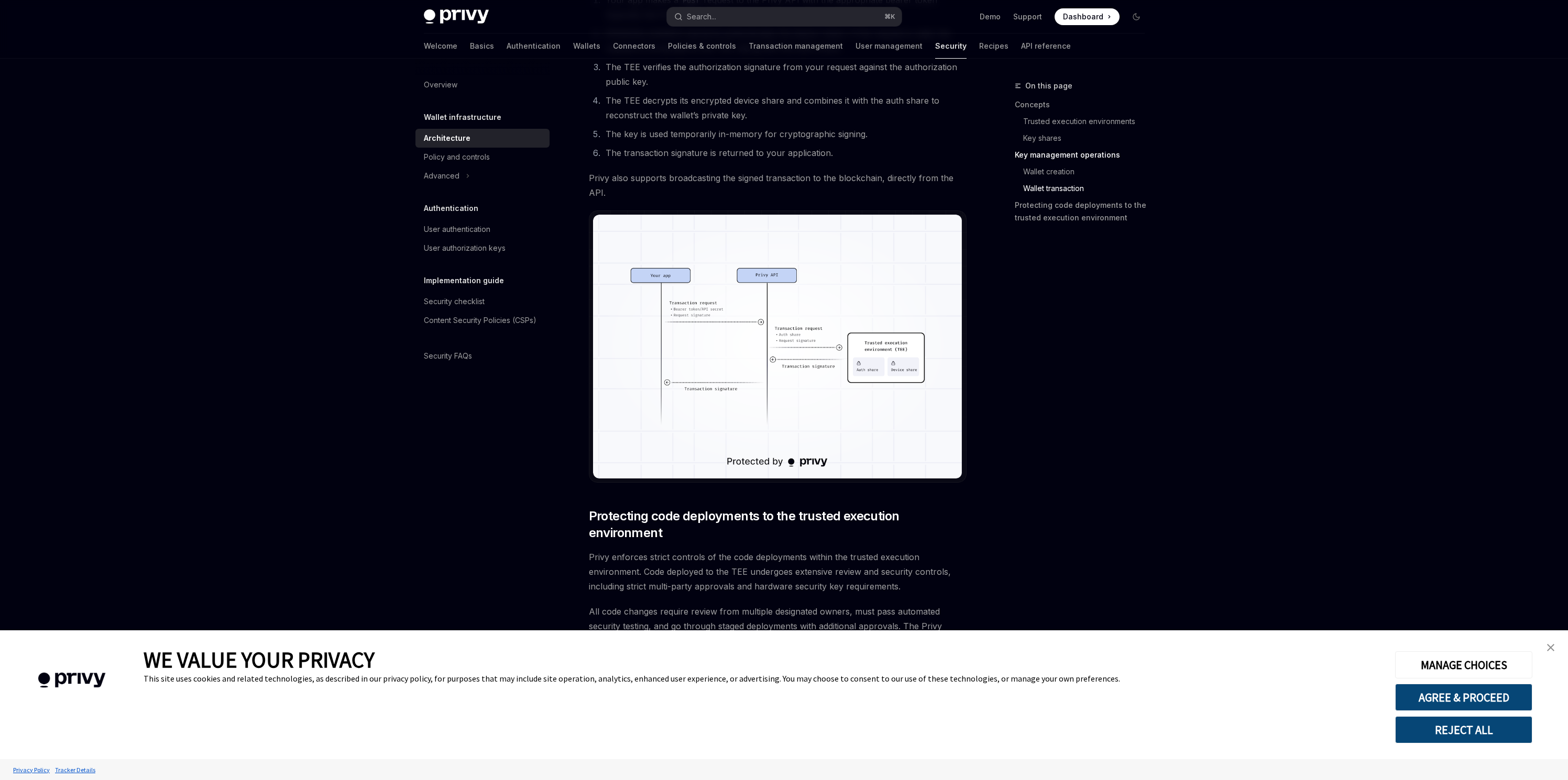
scroll to position [1870, 0]
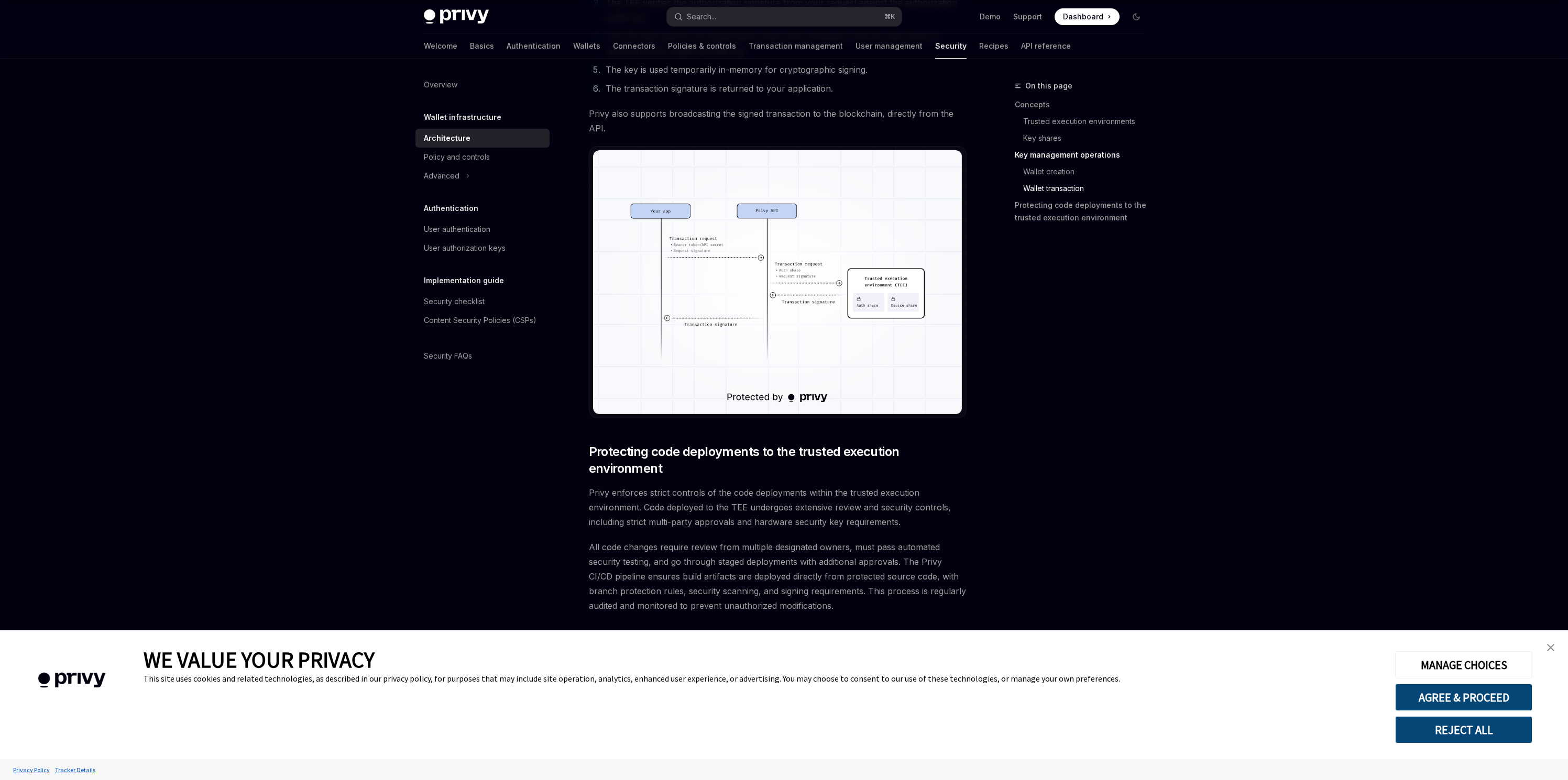
click at [717, 337] on img at bounding box center [777, 281] width 369 height 263
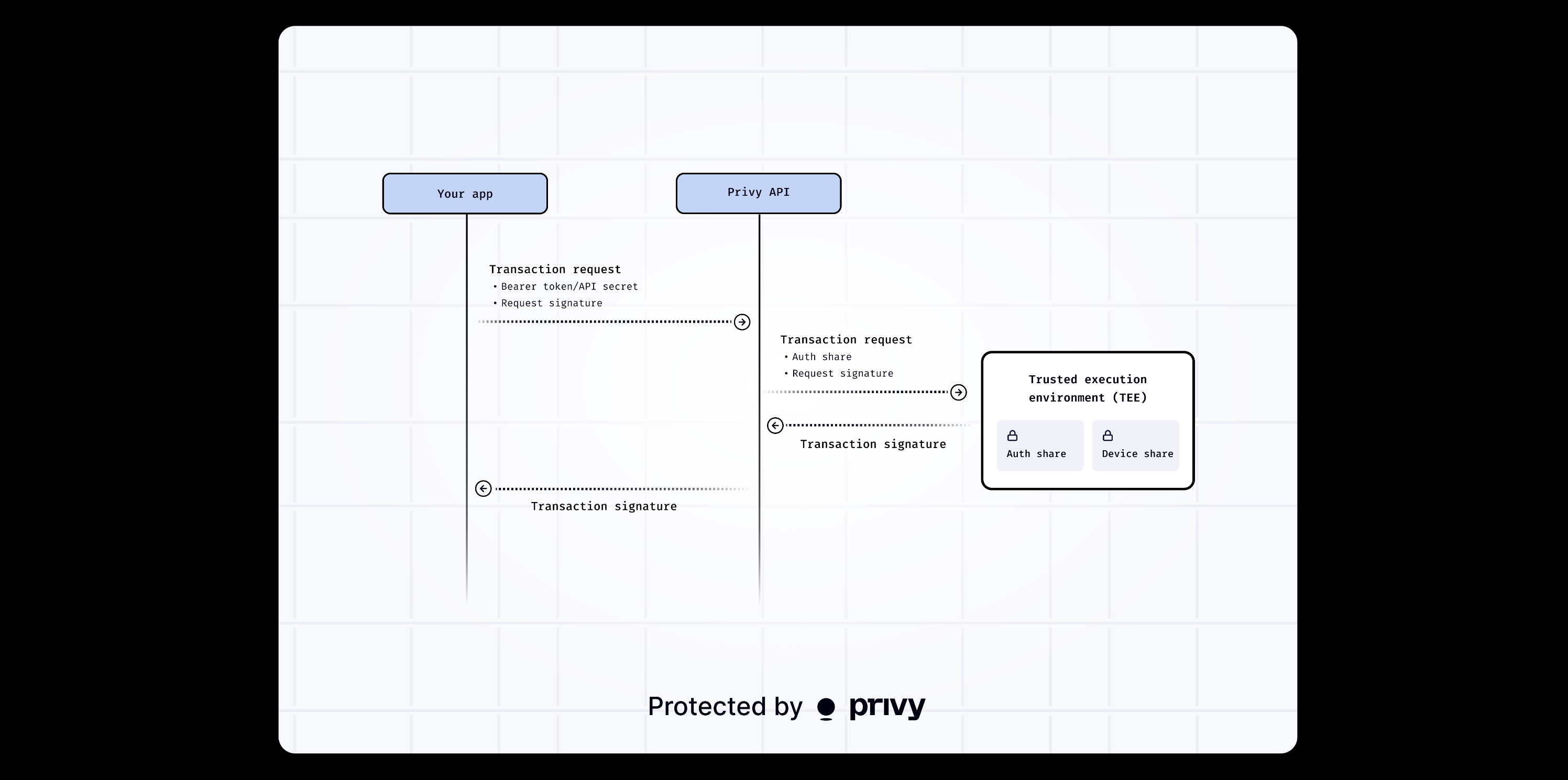
click at [142, 397] on div at bounding box center [784, 390] width 1568 height 780
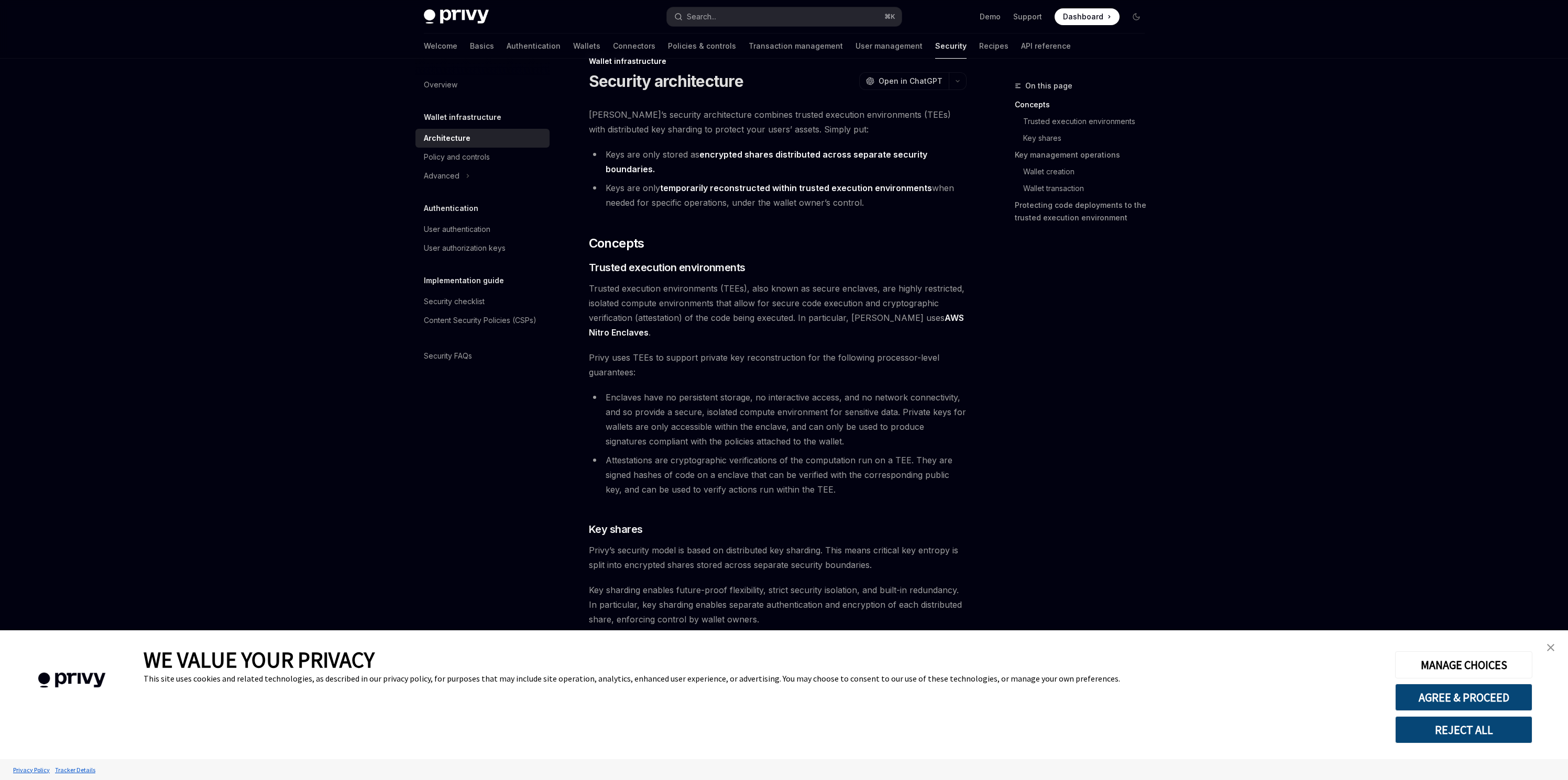
scroll to position [0, 0]
